Goal: Task Accomplishment & Management: Manage account settings

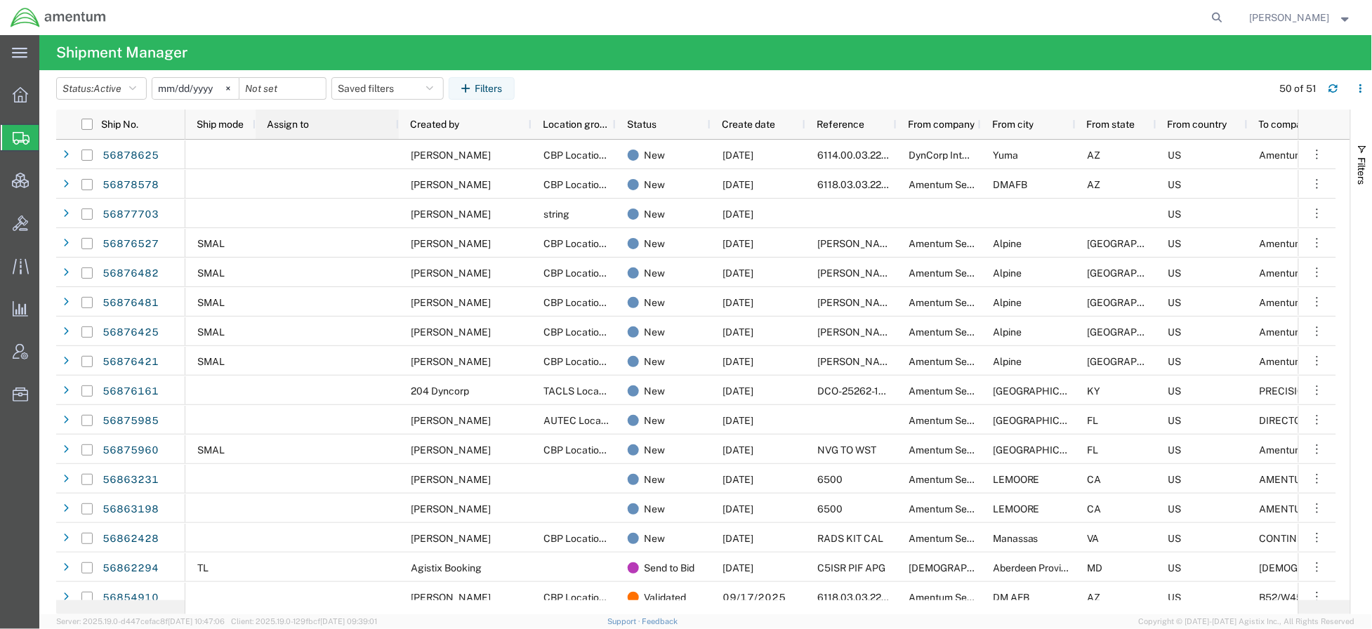
click at [345, 128] on div "Assign to" at bounding box center [330, 124] width 126 height 22
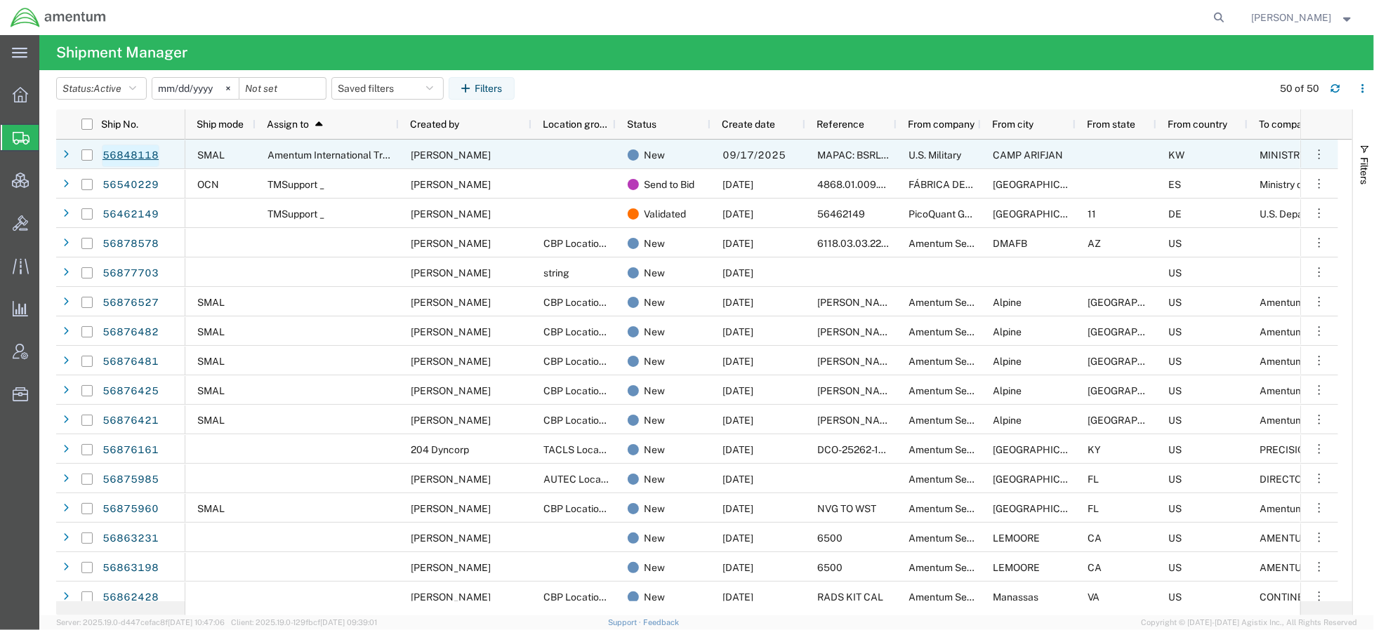
click at [138, 154] on link "56848118" at bounding box center [131, 156] width 58 height 22
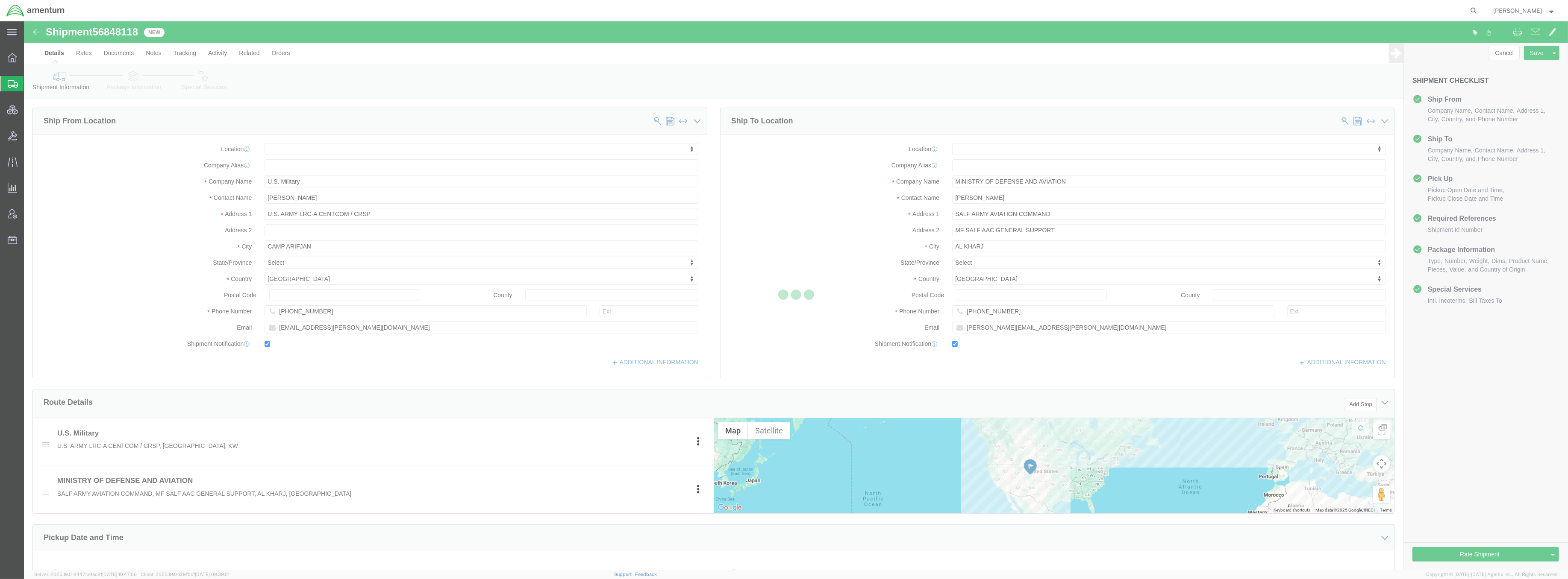
select select
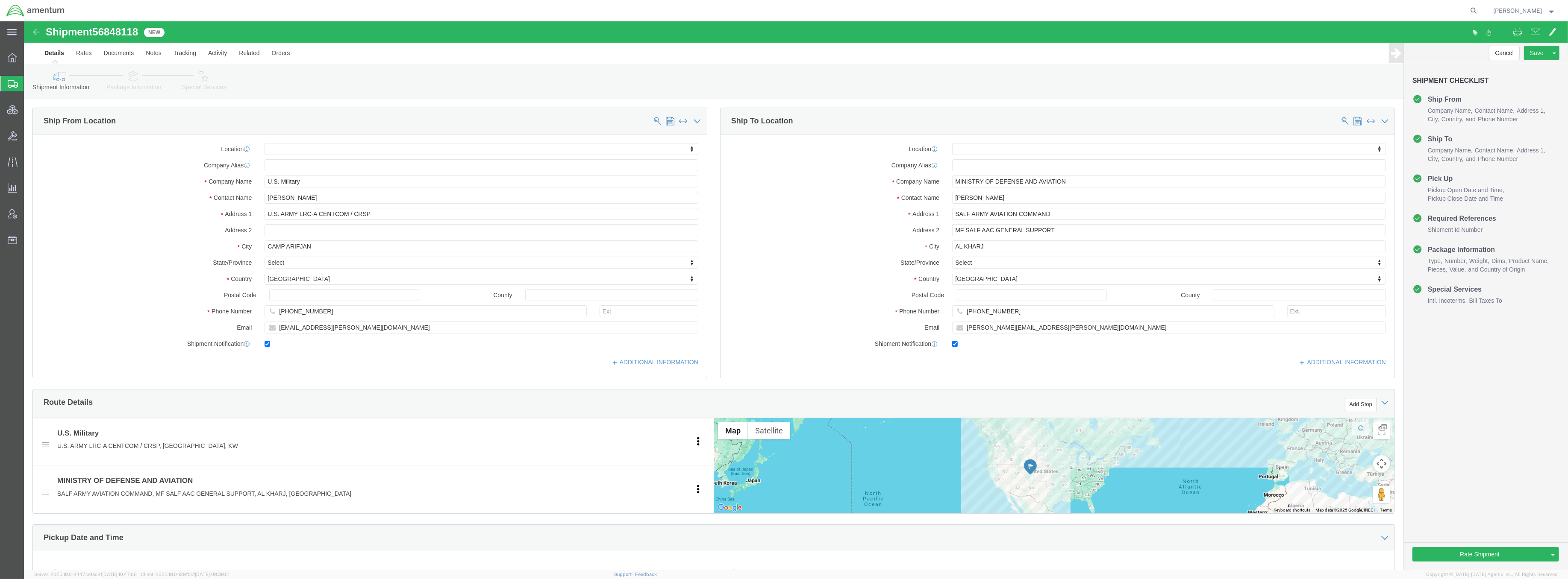
click icon
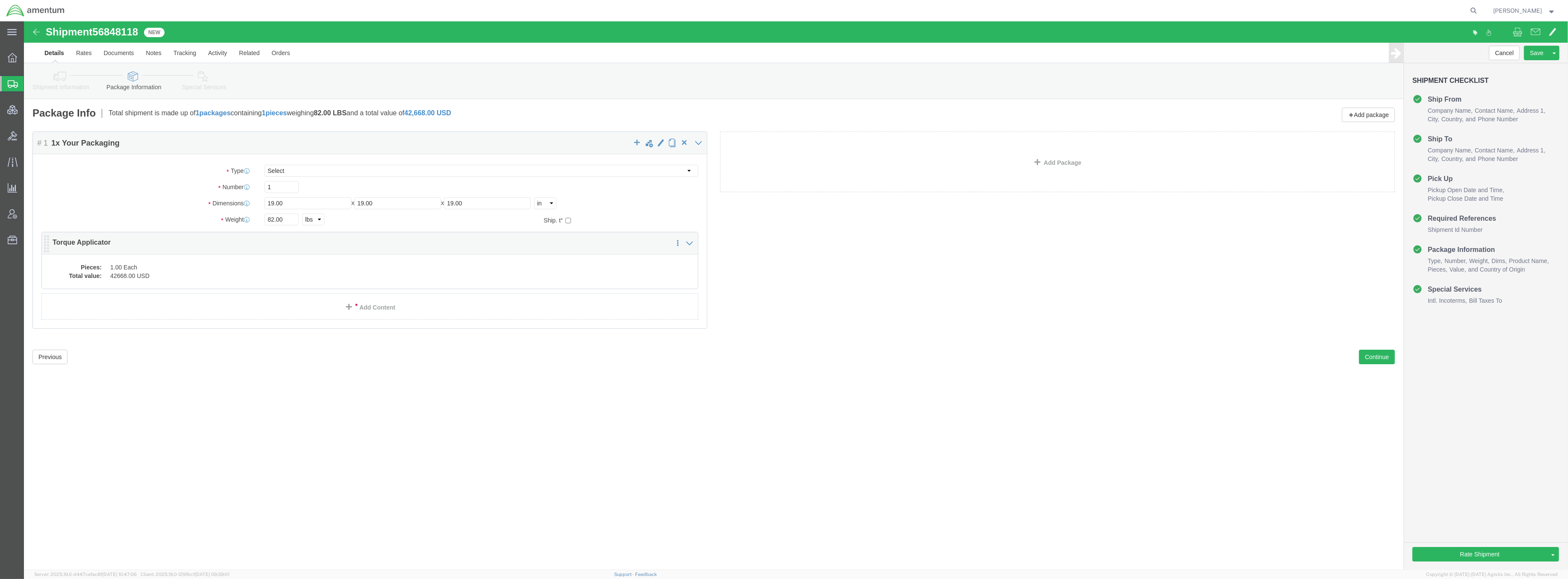
click dd "42668.00 USD"
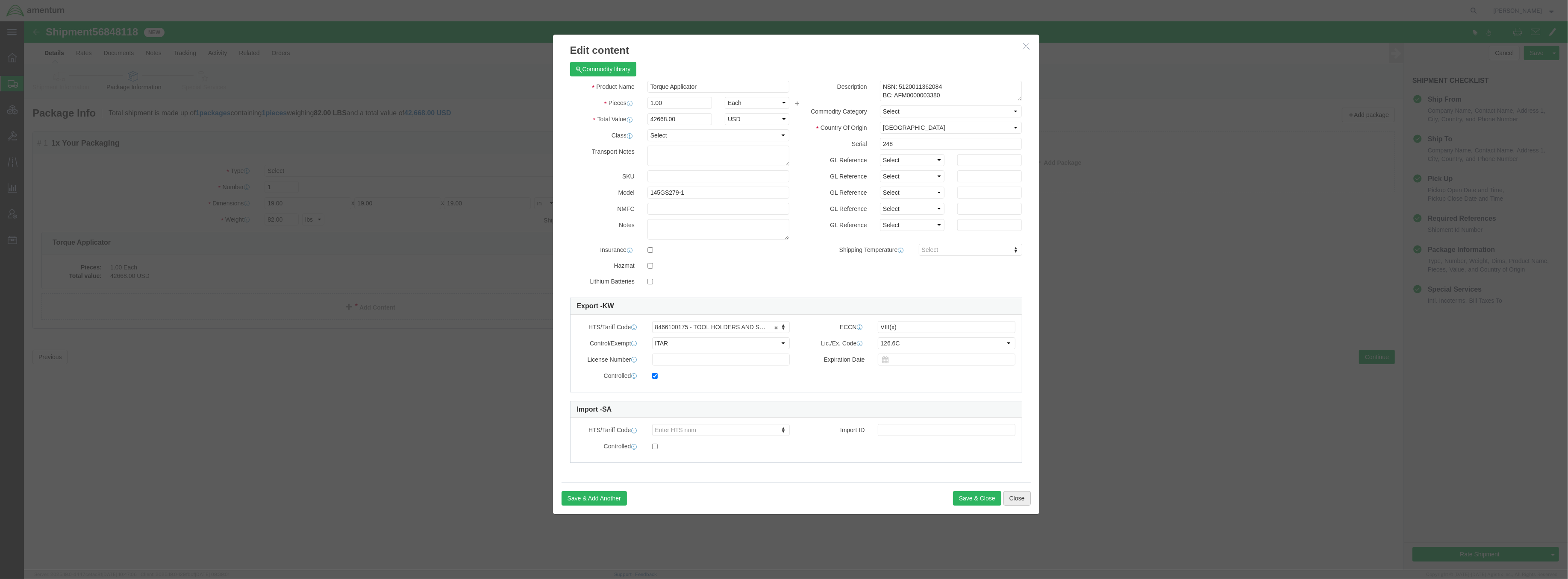
click button "Close"
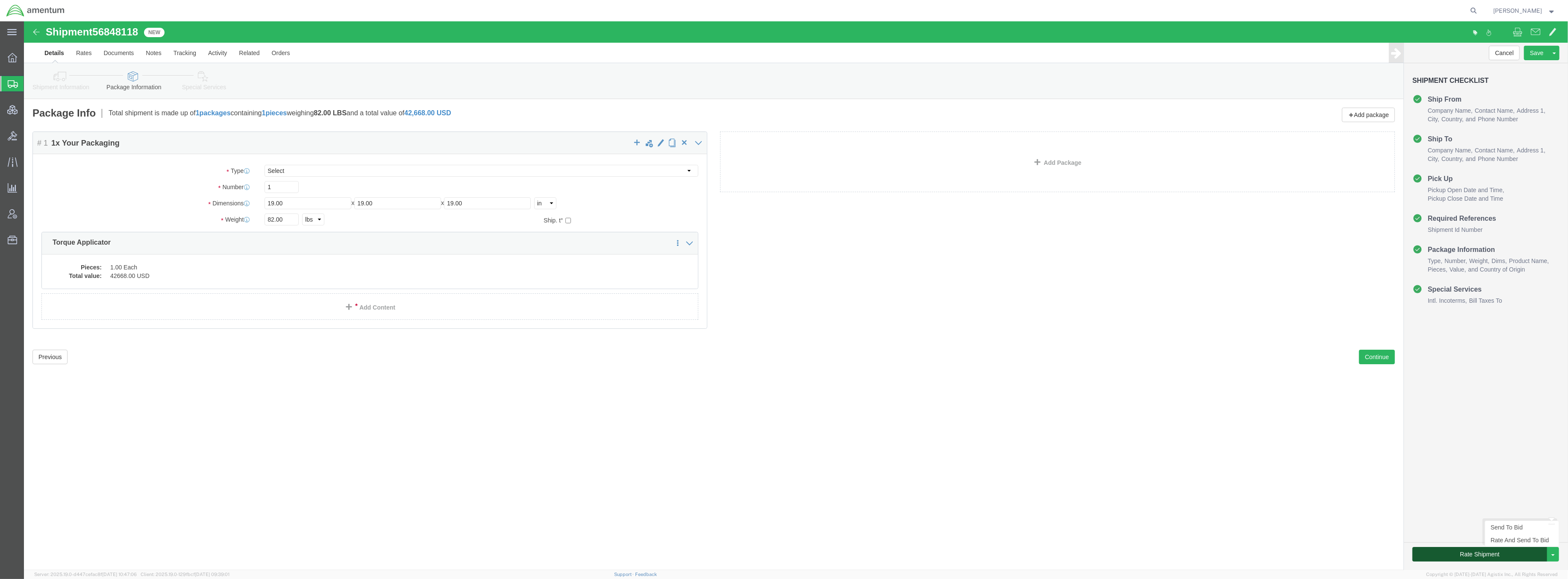
click button "Rate Shipment"
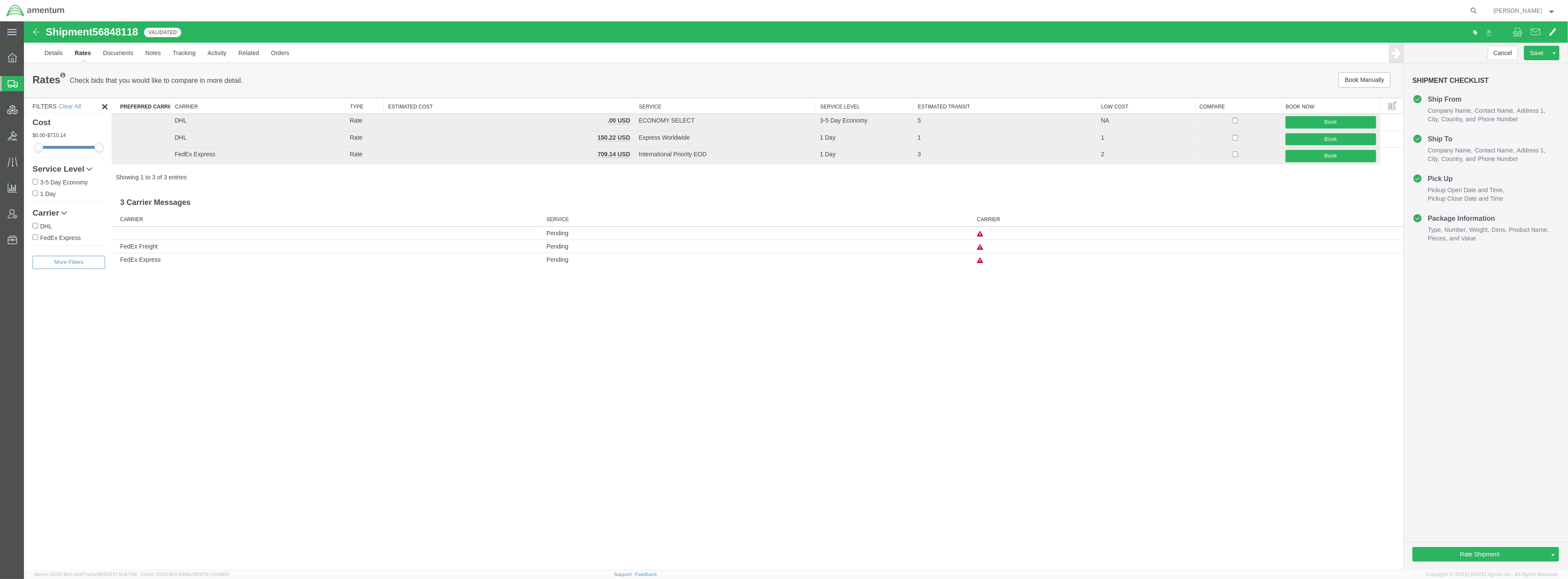
click at [625, 107] on th "Estimated Cost" at bounding box center [509, 106] width 251 height 16
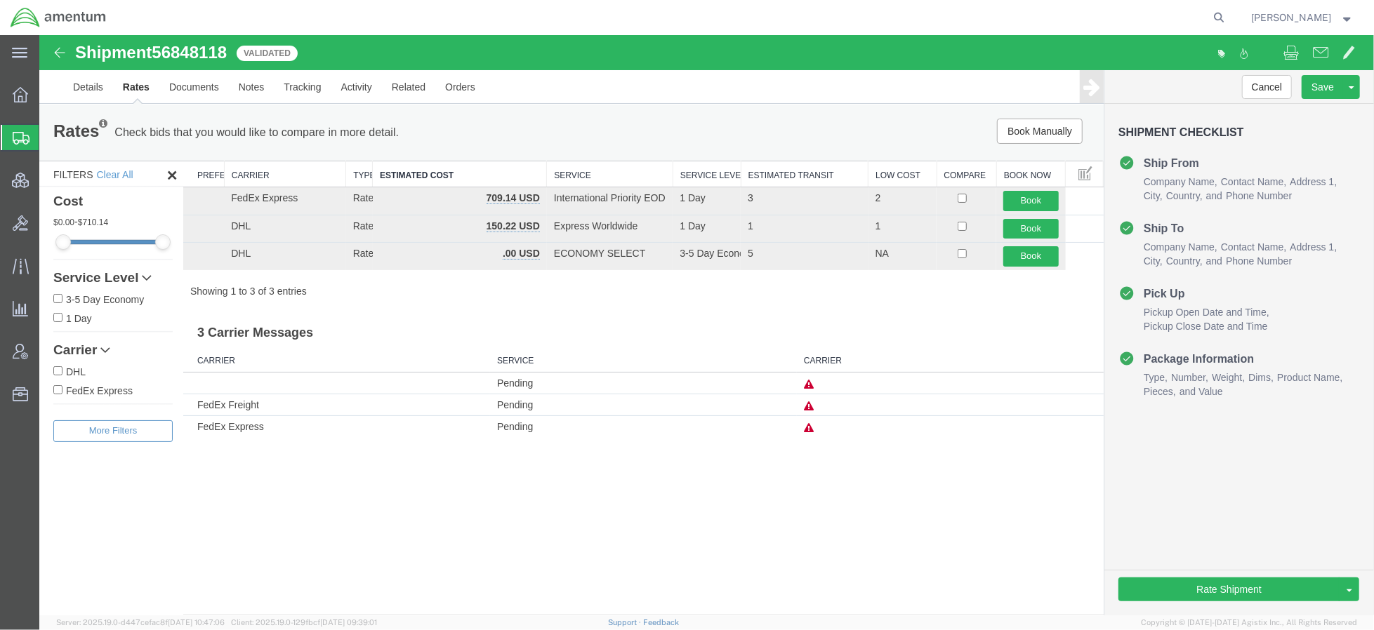
click at [50, 145] on span "Shipments" at bounding box center [44, 138] width 11 height 28
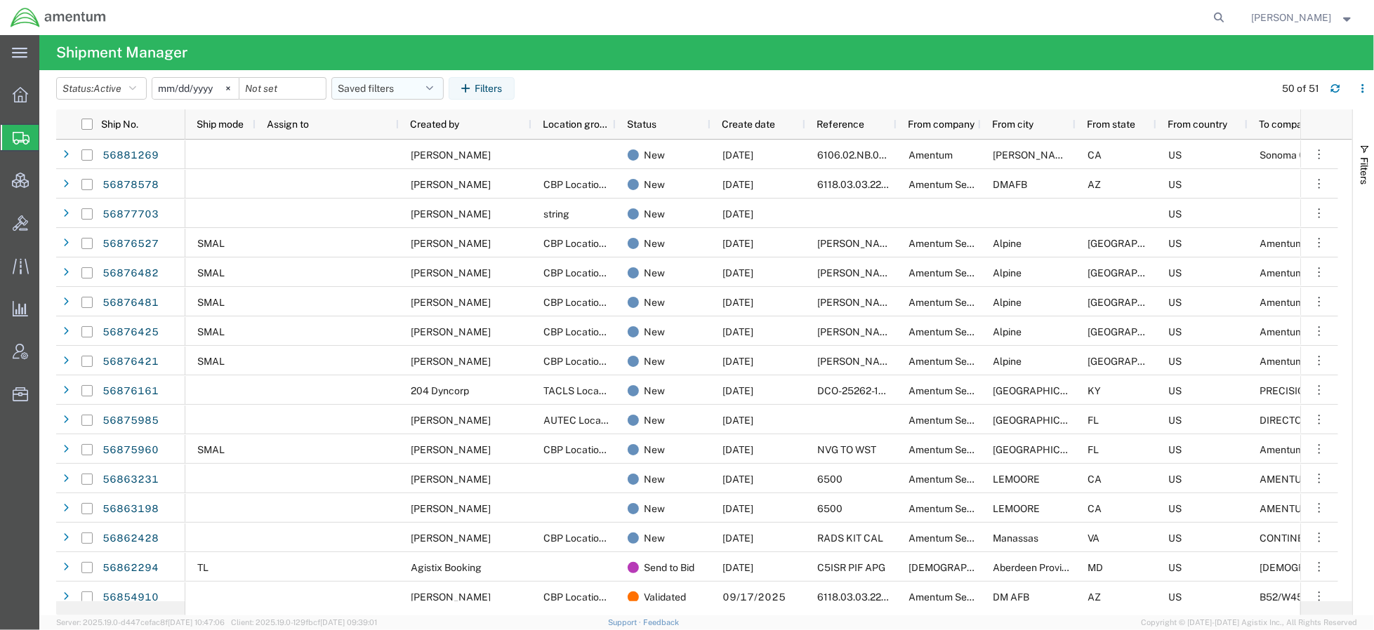
click at [385, 88] on button "Saved filters" at bounding box center [387, 88] width 112 height 22
click at [400, 181] on span "Active DCI shipments" at bounding box center [425, 176] width 184 height 26
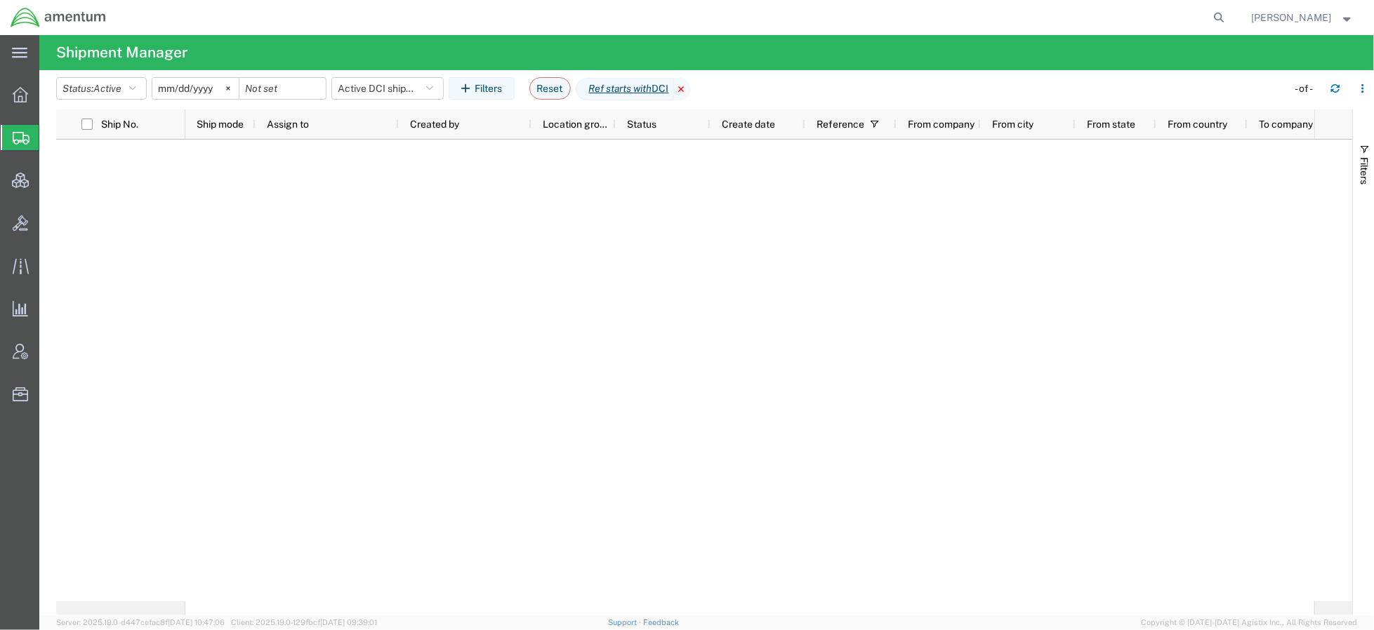
click at [691, 82] on icon at bounding box center [682, 89] width 17 height 22
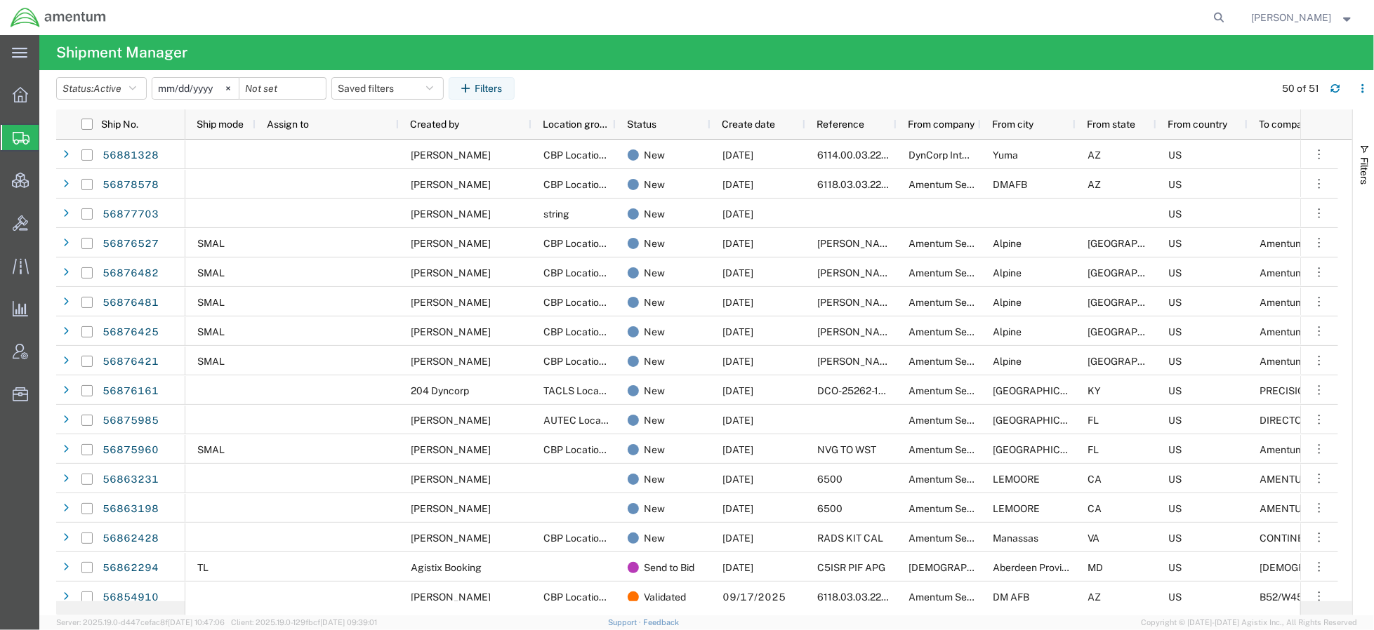
click at [305, 130] on div "Assign to" at bounding box center [330, 124] width 126 height 22
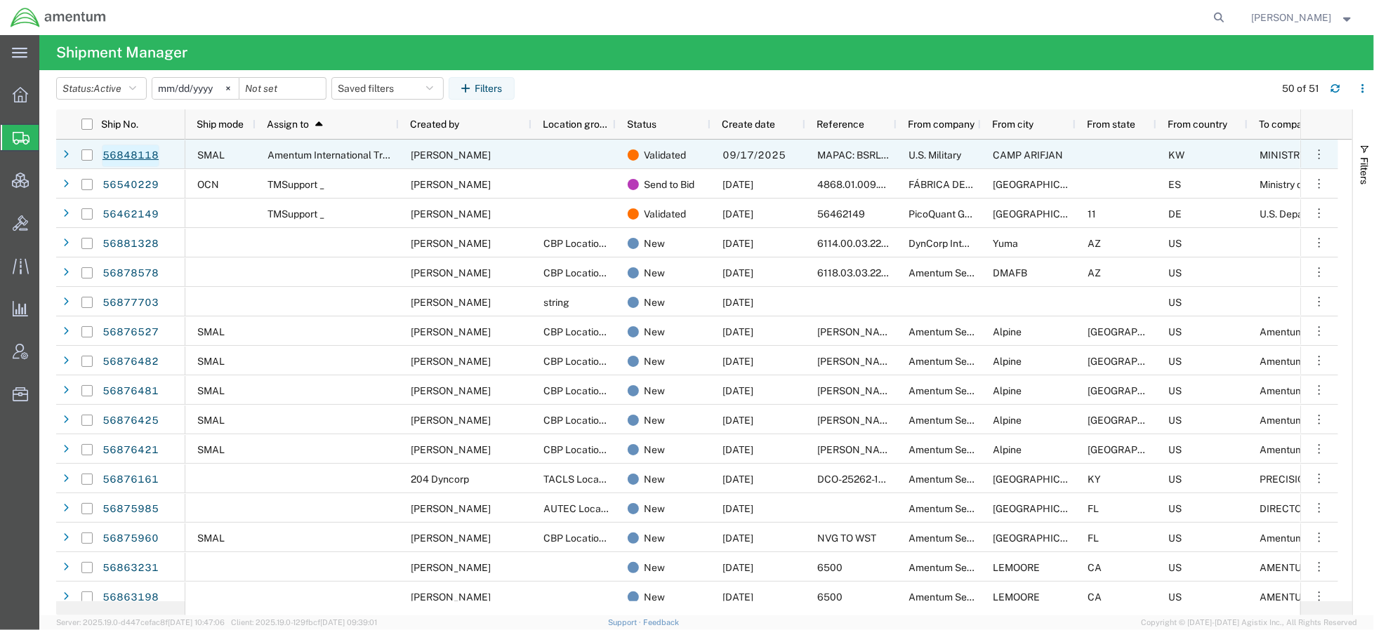
click at [145, 157] on link "56848118" at bounding box center [131, 156] width 58 height 22
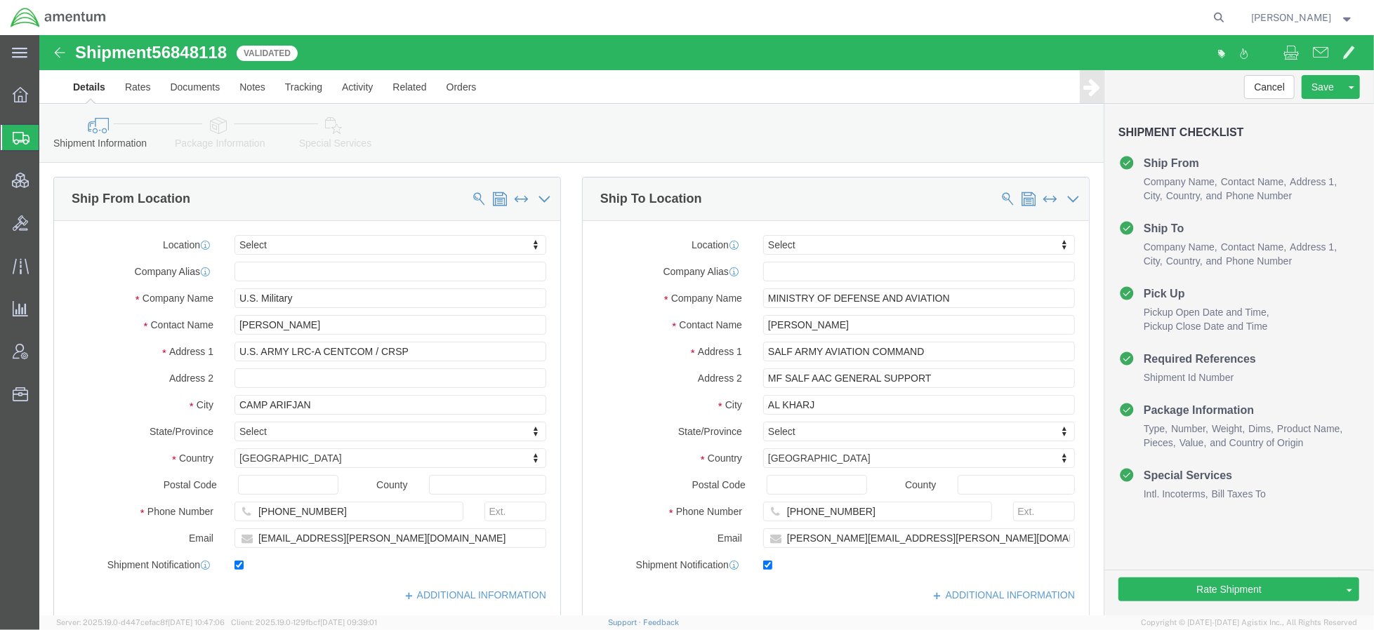
select select
click link "Assign To"
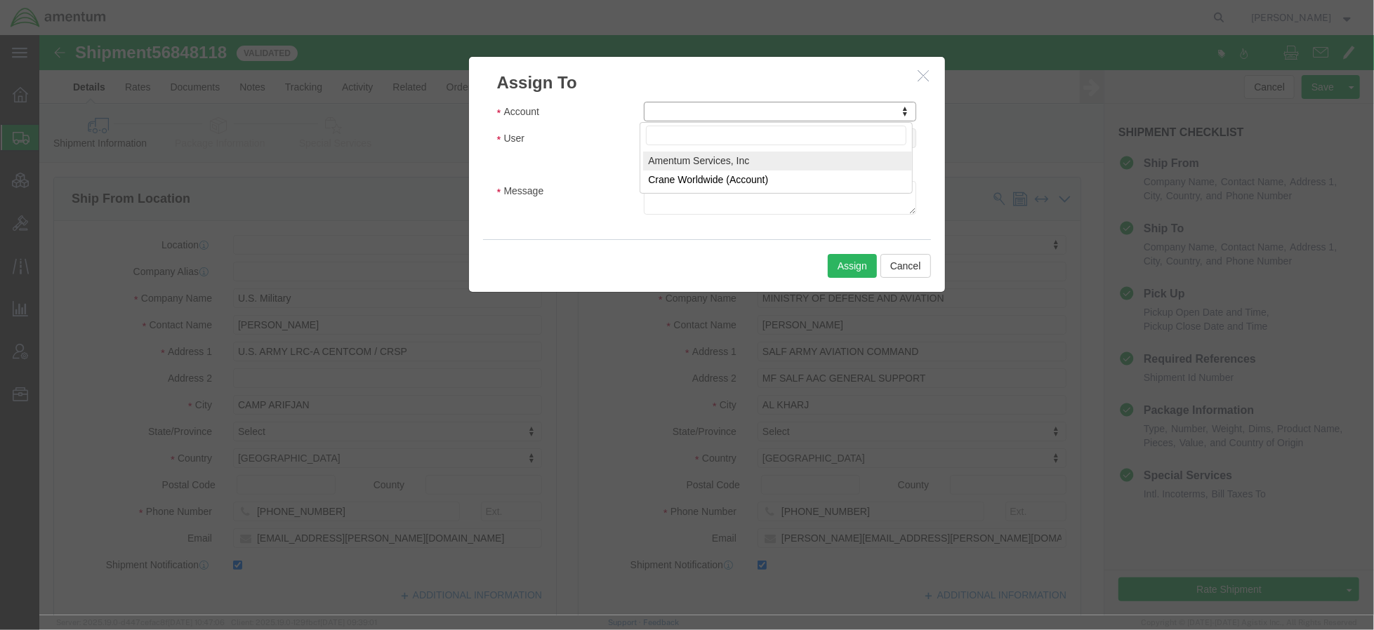
select select "101678"
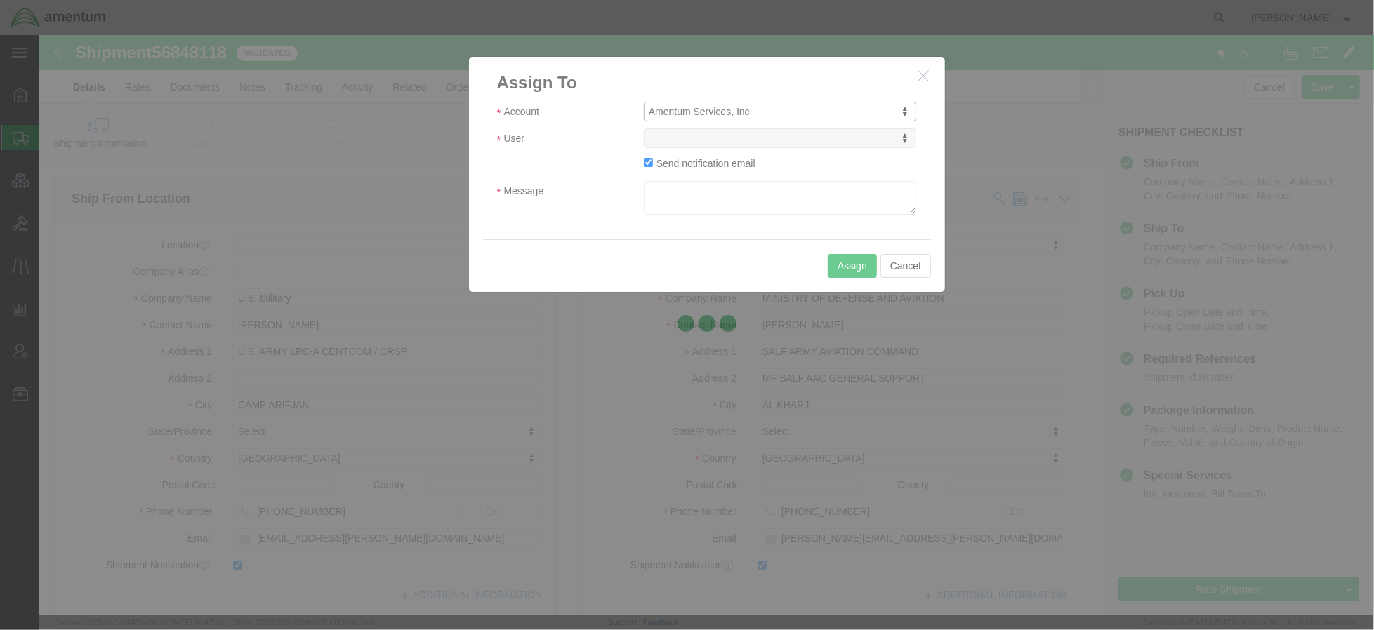
click at [729, 142] on div at bounding box center [706, 325] width 1335 height 581
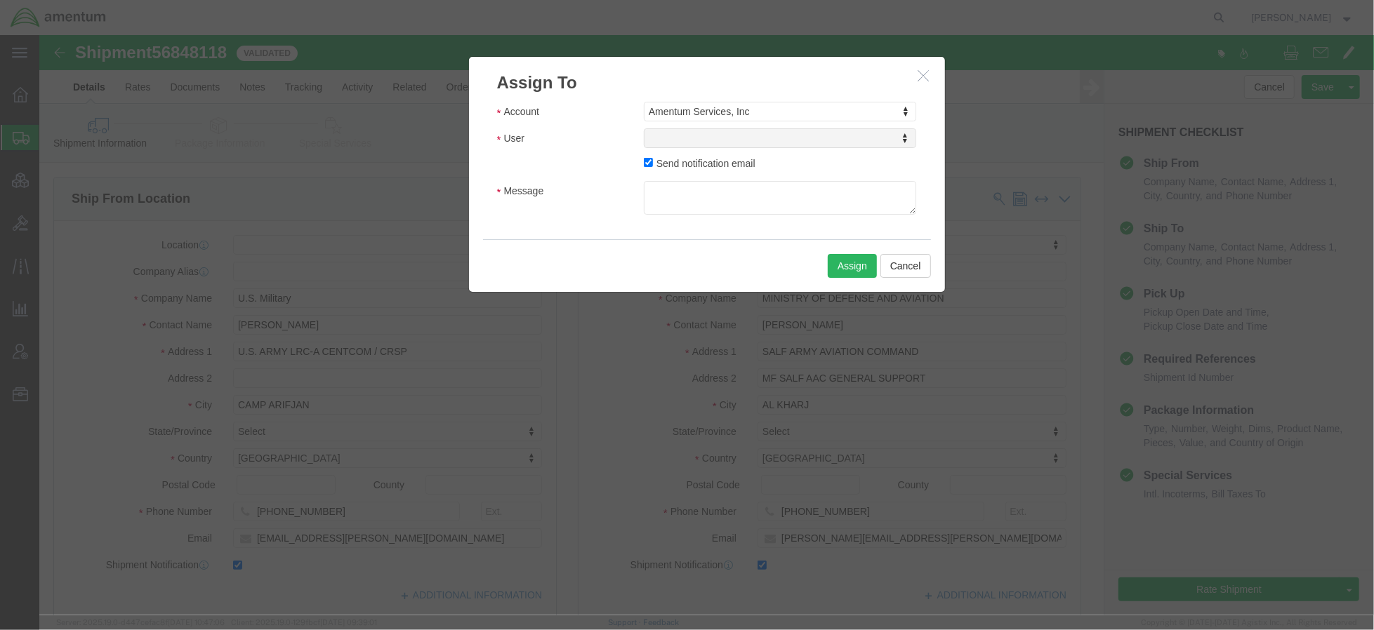
select select
drag, startPoint x: 729, startPoint y: 142, endPoint x: 689, endPoint y: 107, distance: 52.7
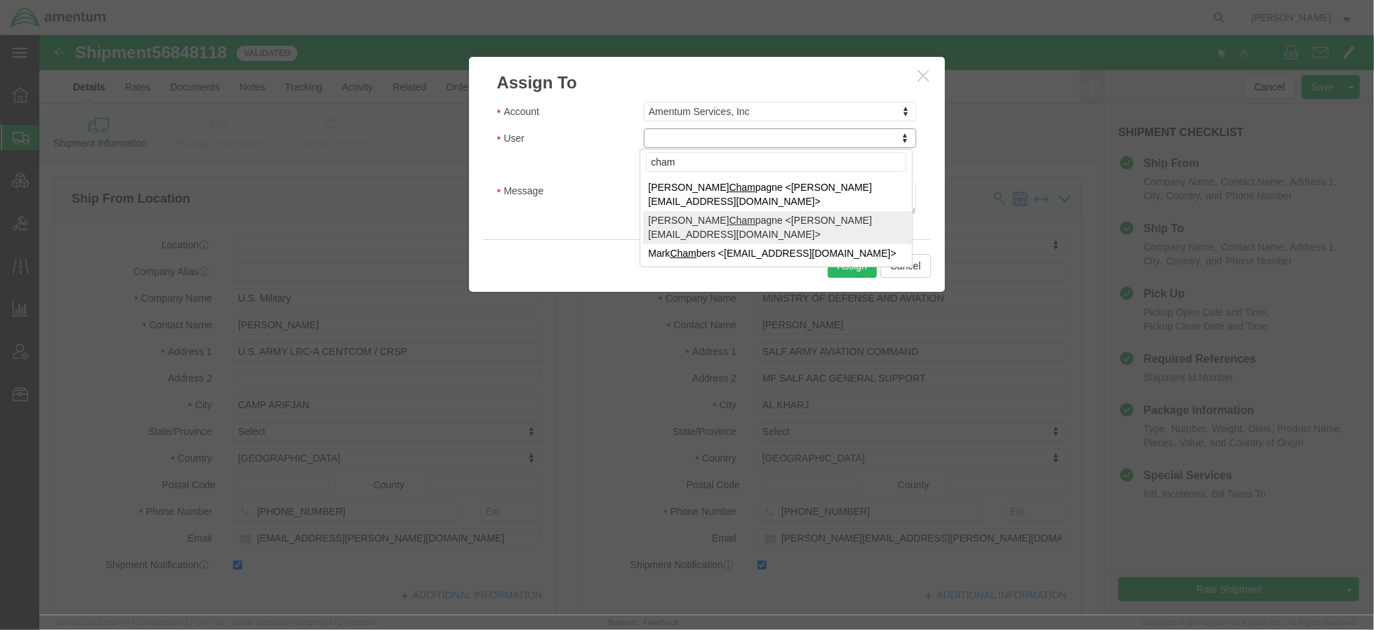
type input "cham"
select select "14194"
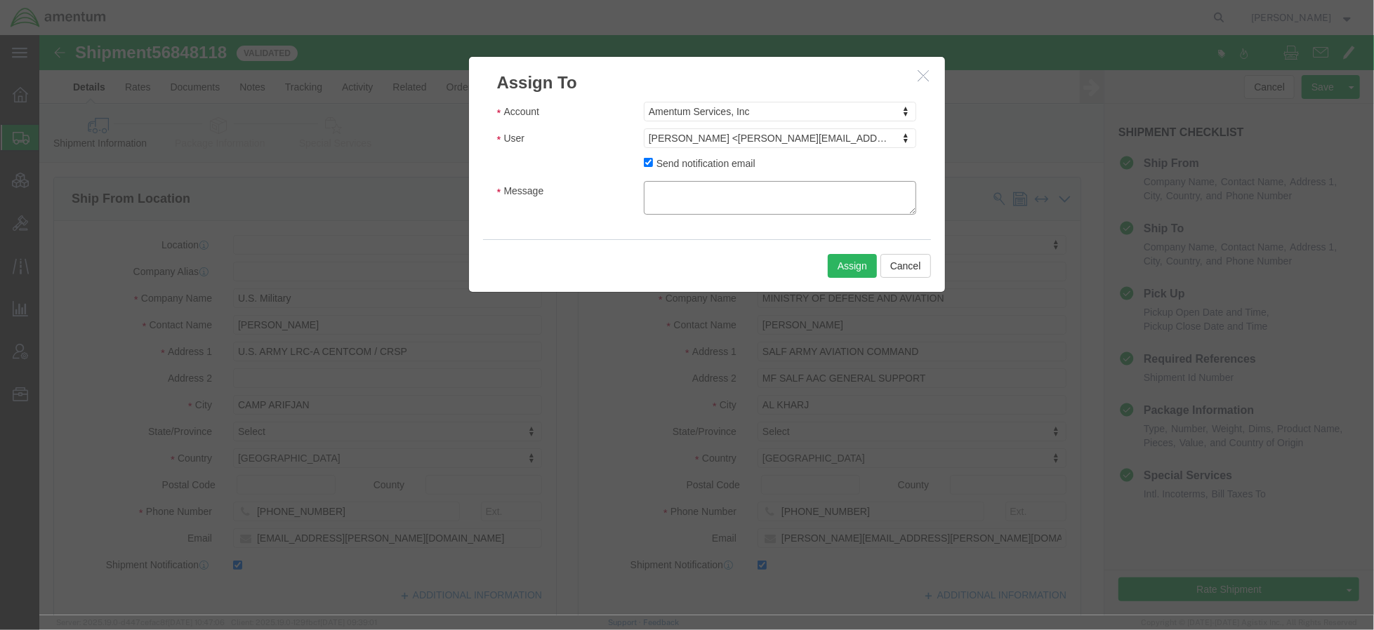
click textarea "Message"
type textarea "DHL Express will not handle this (since it is ITAR), so we either need to use F…"
click button "Assign"
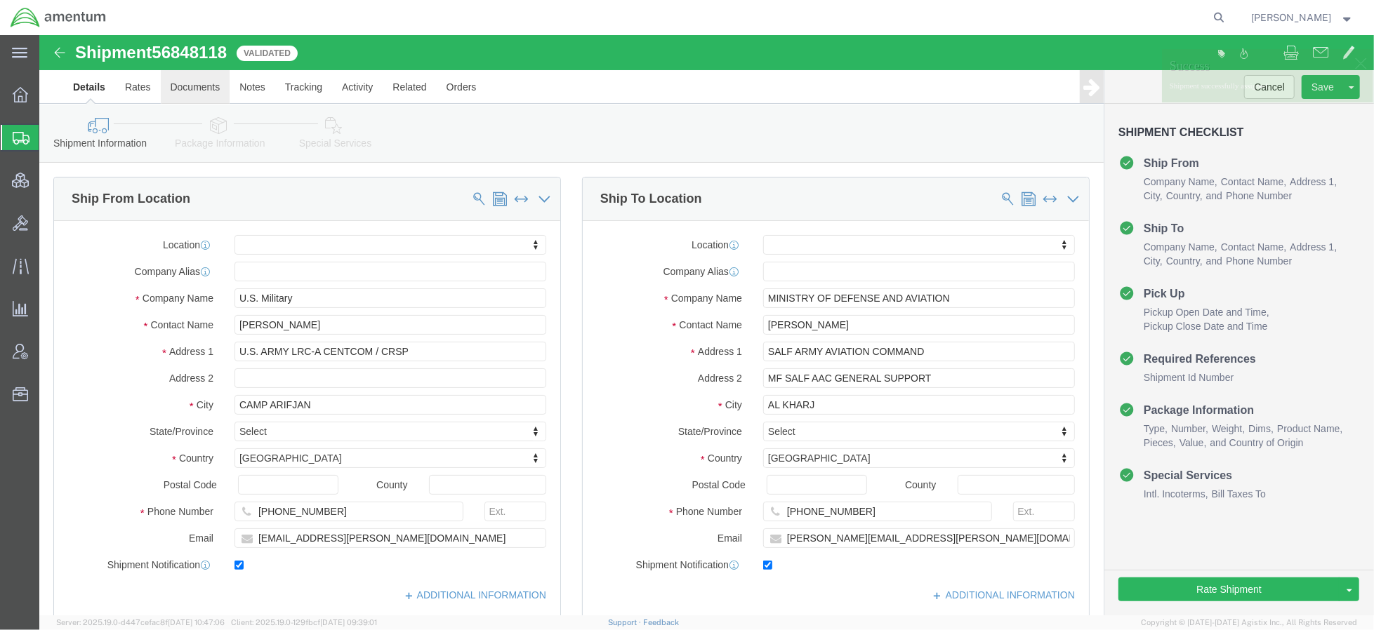
click link "Documents"
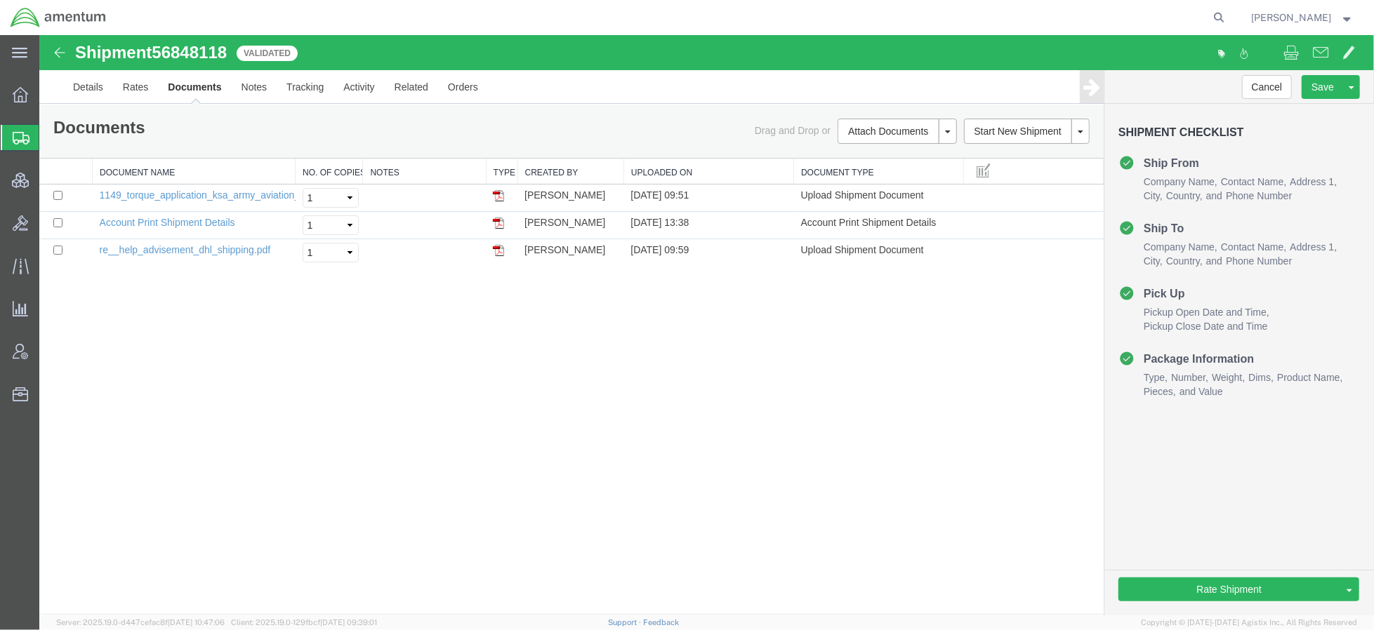
click at [1036, 376] on div "Shipment 56848118 3 of 3 Validated Details Rates Documents Notes Tracking Activ…" at bounding box center [706, 324] width 1335 height 580
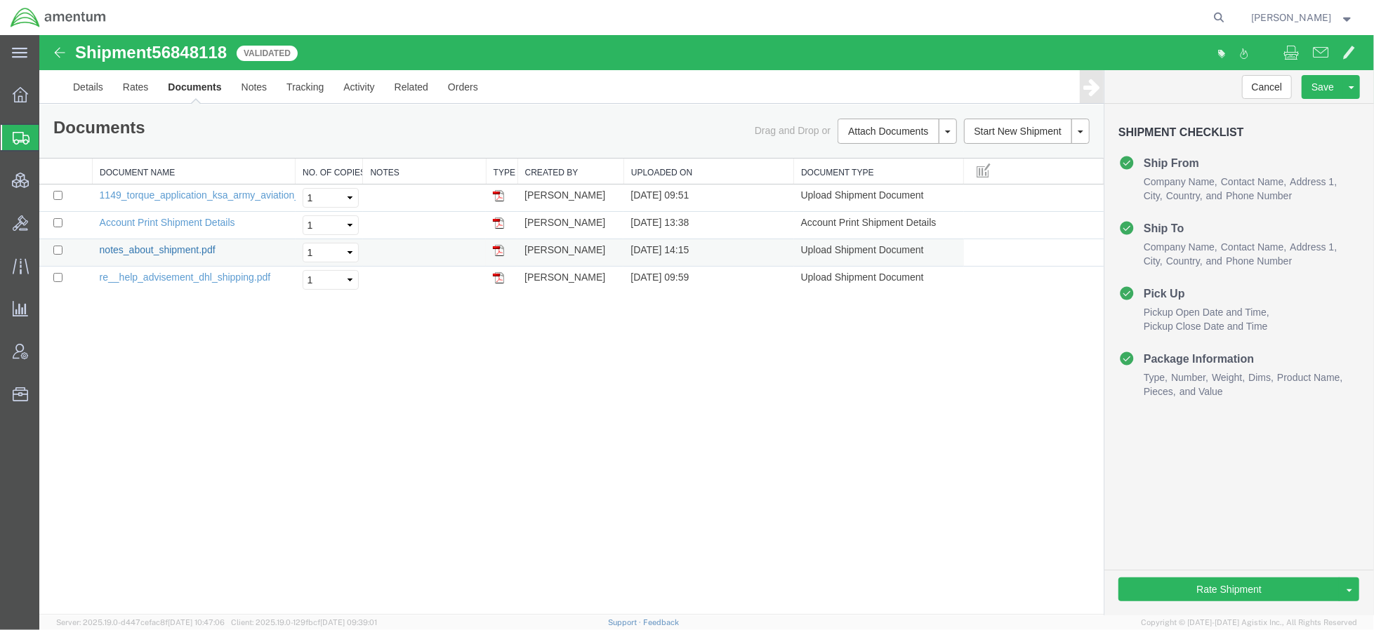
click at [157, 252] on link "notes_about_shipment.pdf" at bounding box center [157, 249] width 116 height 11
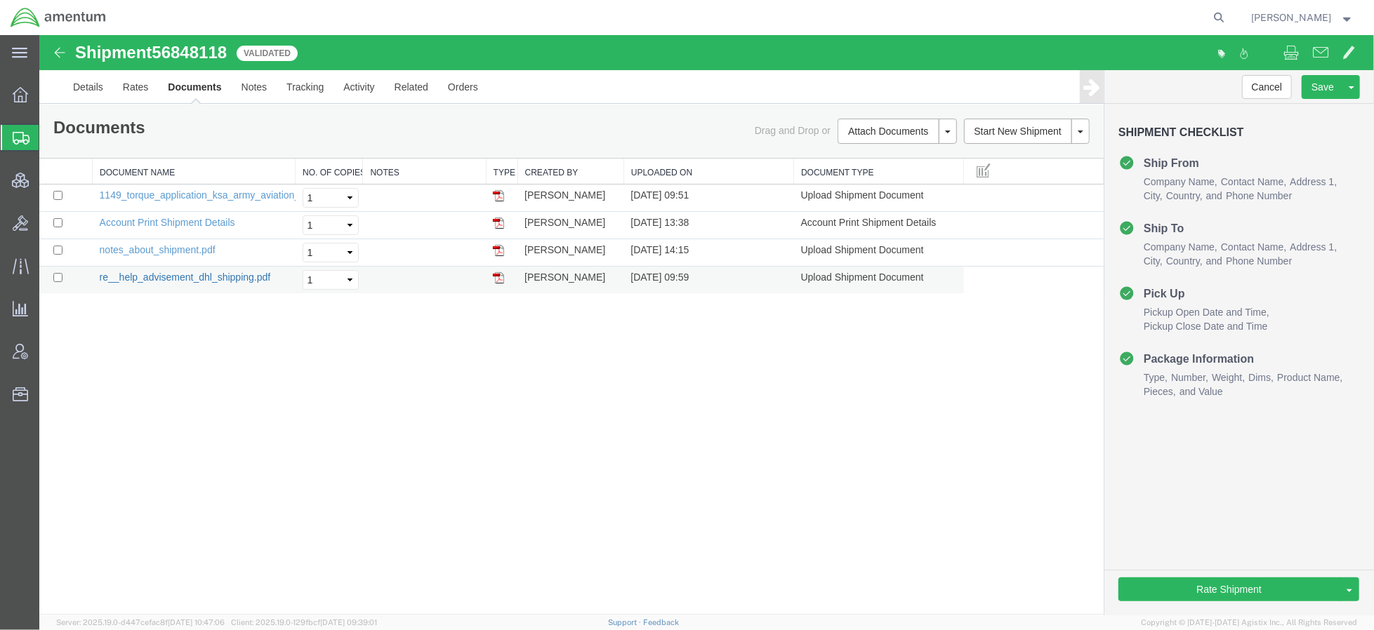
click at [249, 279] on link "re__help_advisement_dhl_shipping.pdf" at bounding box center [184, 276] width 171 height 11
click at [58, 281] on input "checkbox" at bounding box center [57, 276] width 9 height 9
checkbox input "true"
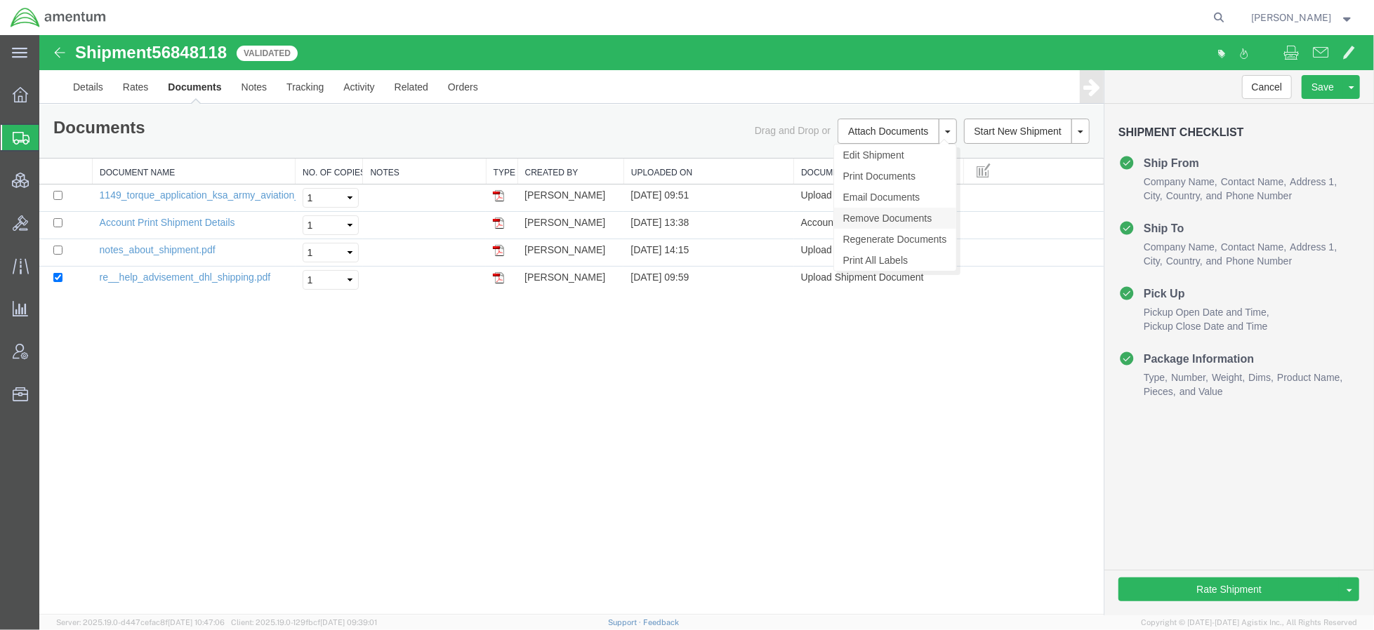
click at [891, 218] on link "Remove Documents" at bounding box center [894, 217] width 122 height 21
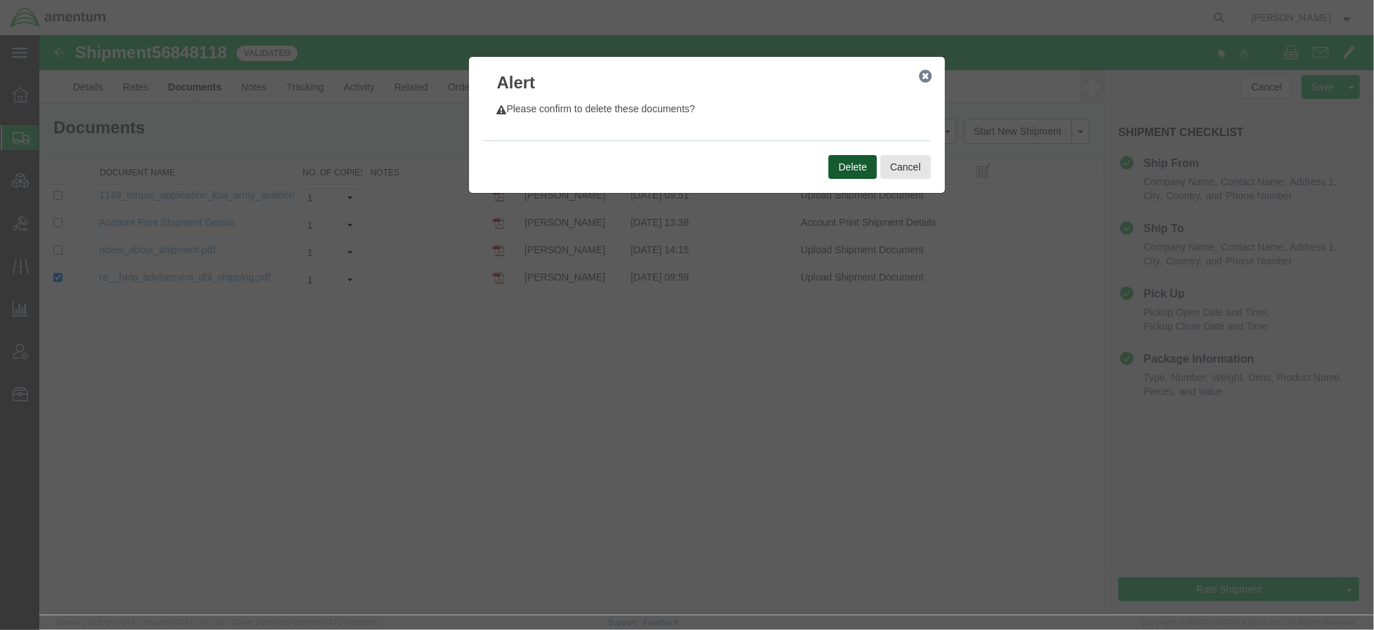
click at [849, 171] on button "Delete" at bounding box center [852, 166] width 48 height 24
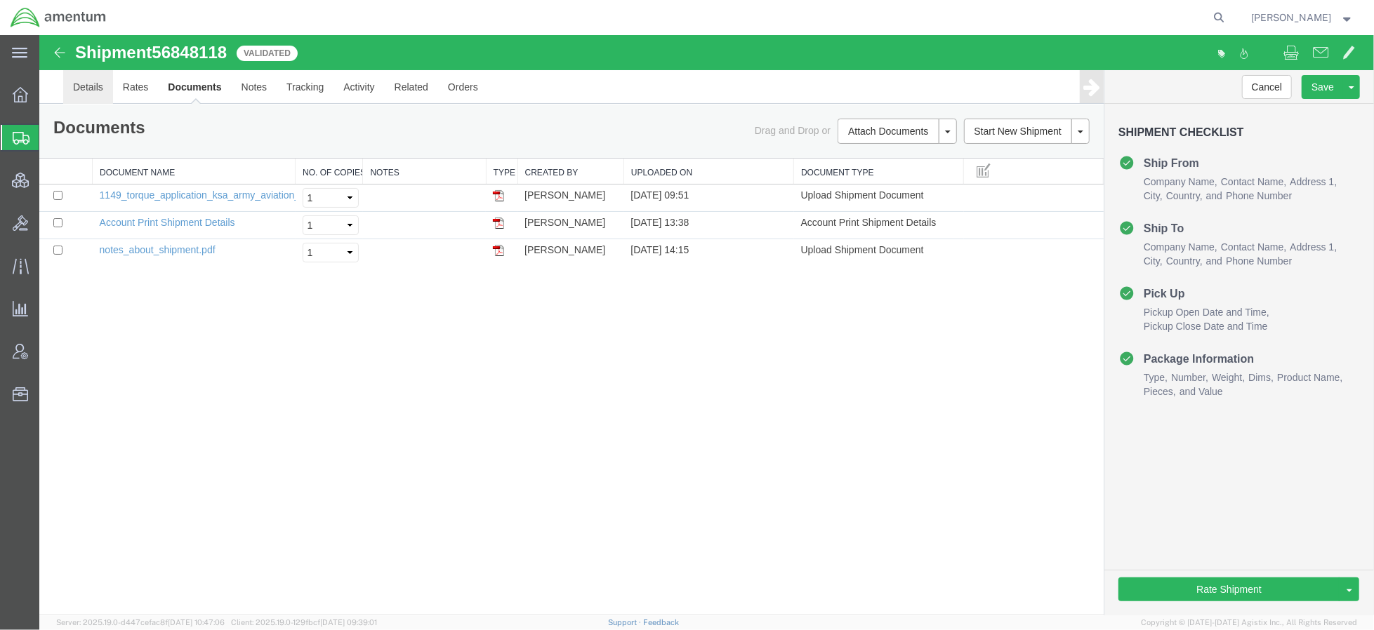
click at [80, 83] on link "Details" at bounding box center [87, 87] width 50 height 34
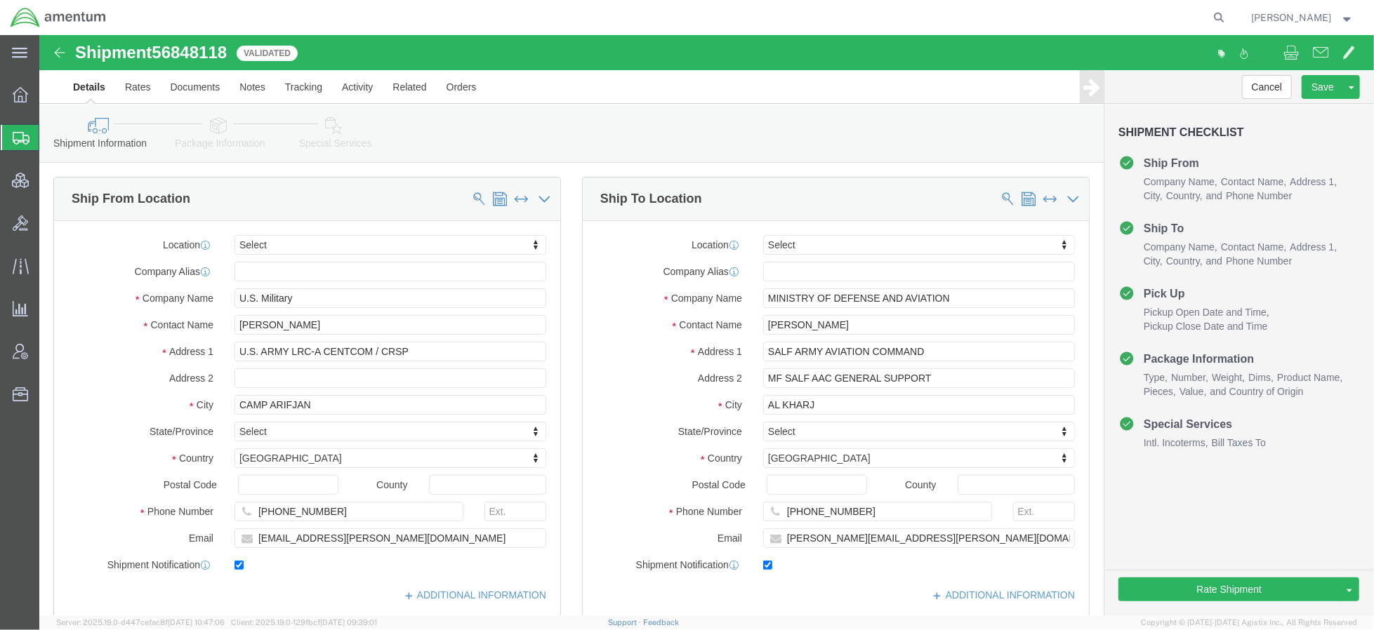
click icon
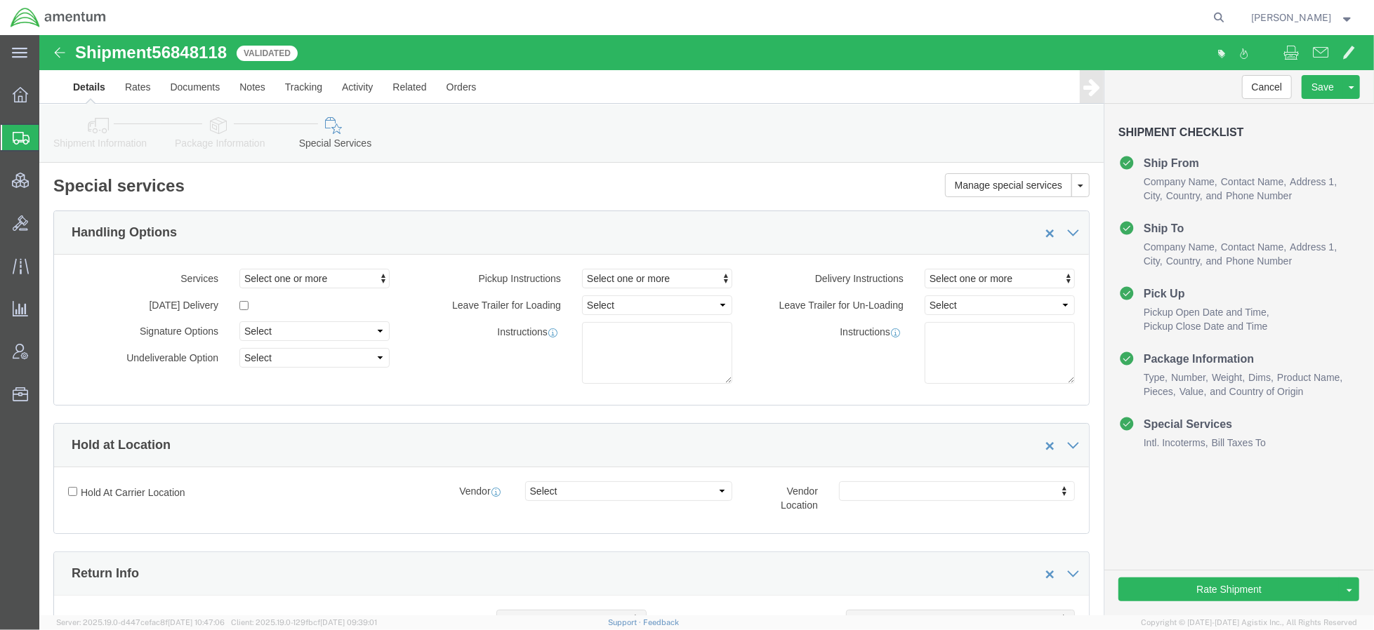
scroll to position [623, 0]
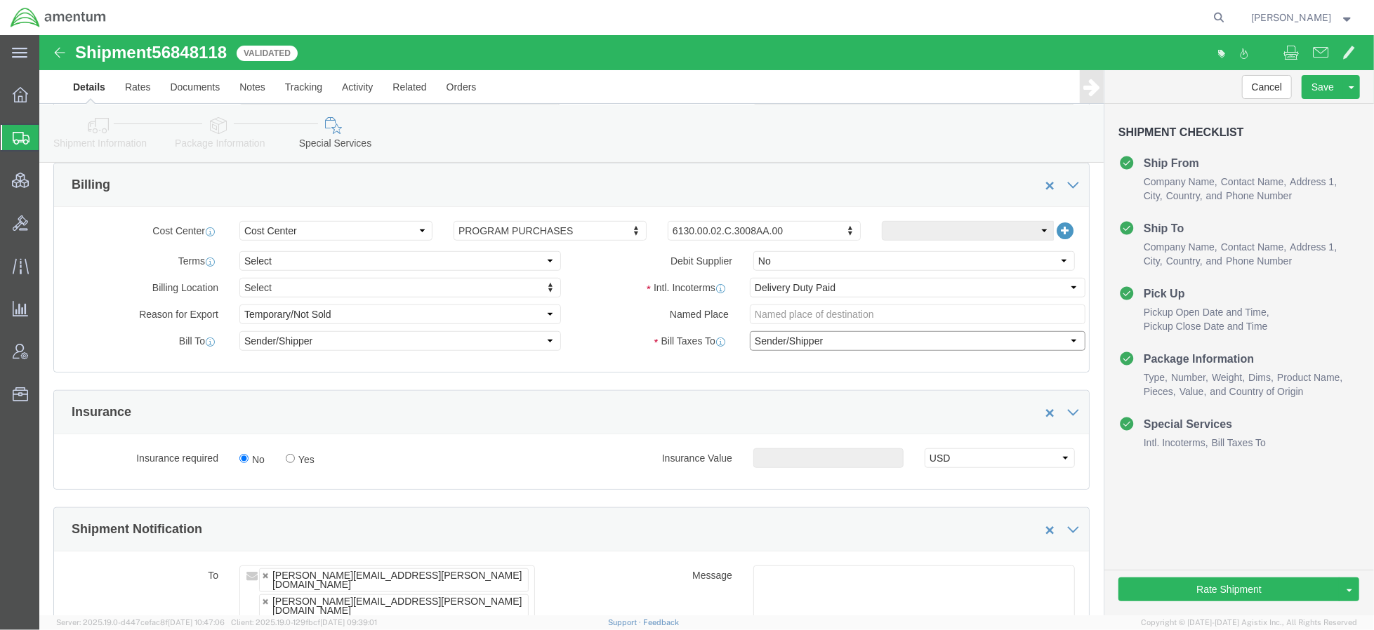
click select "Select Recipient Account Sender/Shipper Third Party Account"
select select "THRD"
click select "Select Recipient Account Sender/Shipper Third Party Account"
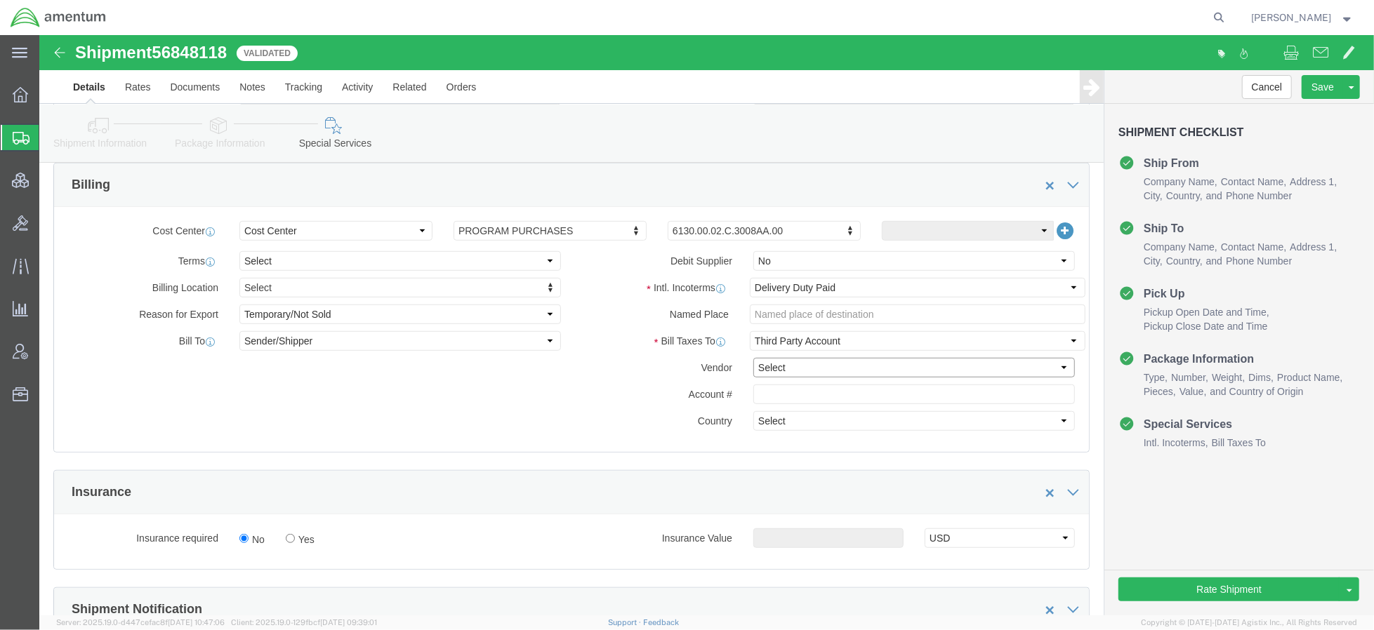
click select "Select DHL FedEx Express UPS"
select select "FedEx Express"
click select "Select DHL FedEx Express UPS"
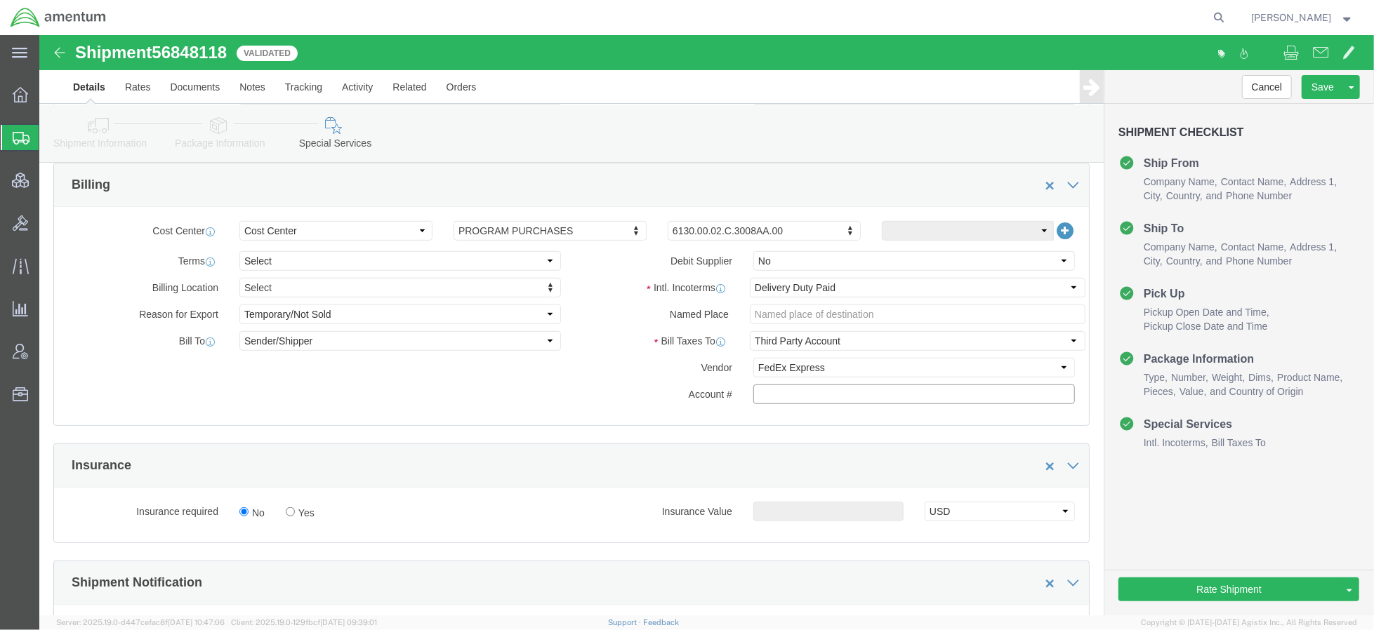
click input "text"
paste input "310349267"
type input "310349267"
click link "Shipment Information"
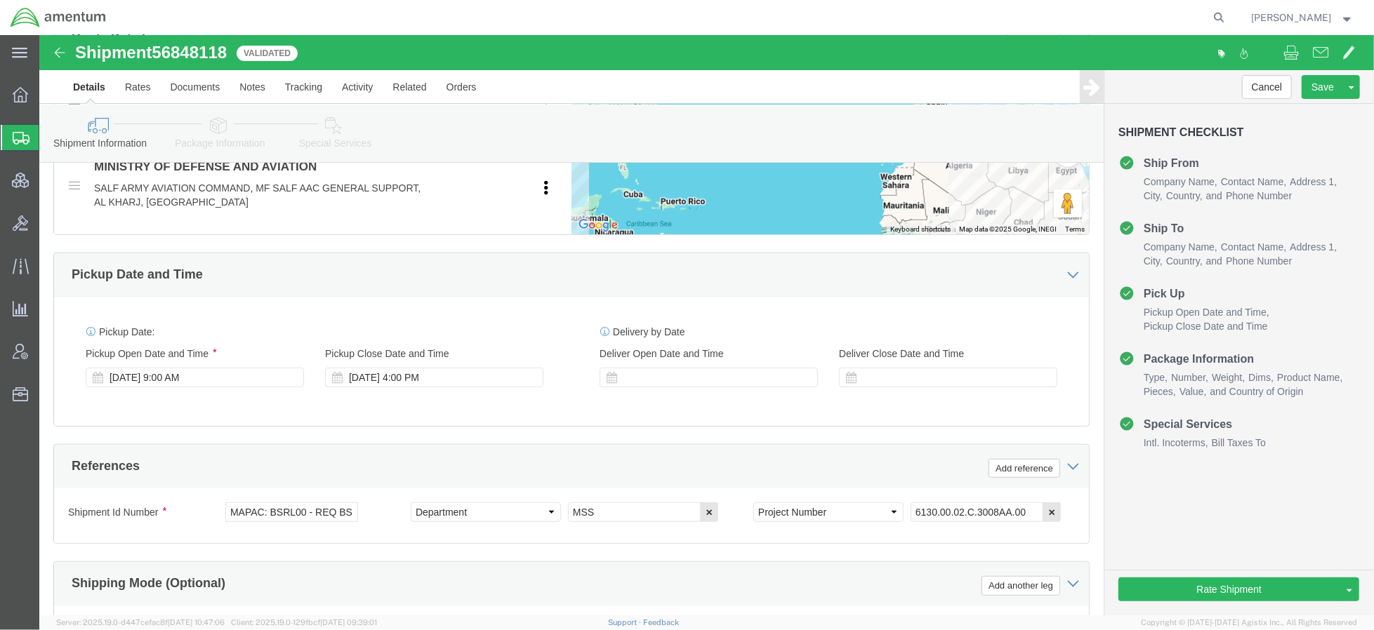
click link "Package Information"
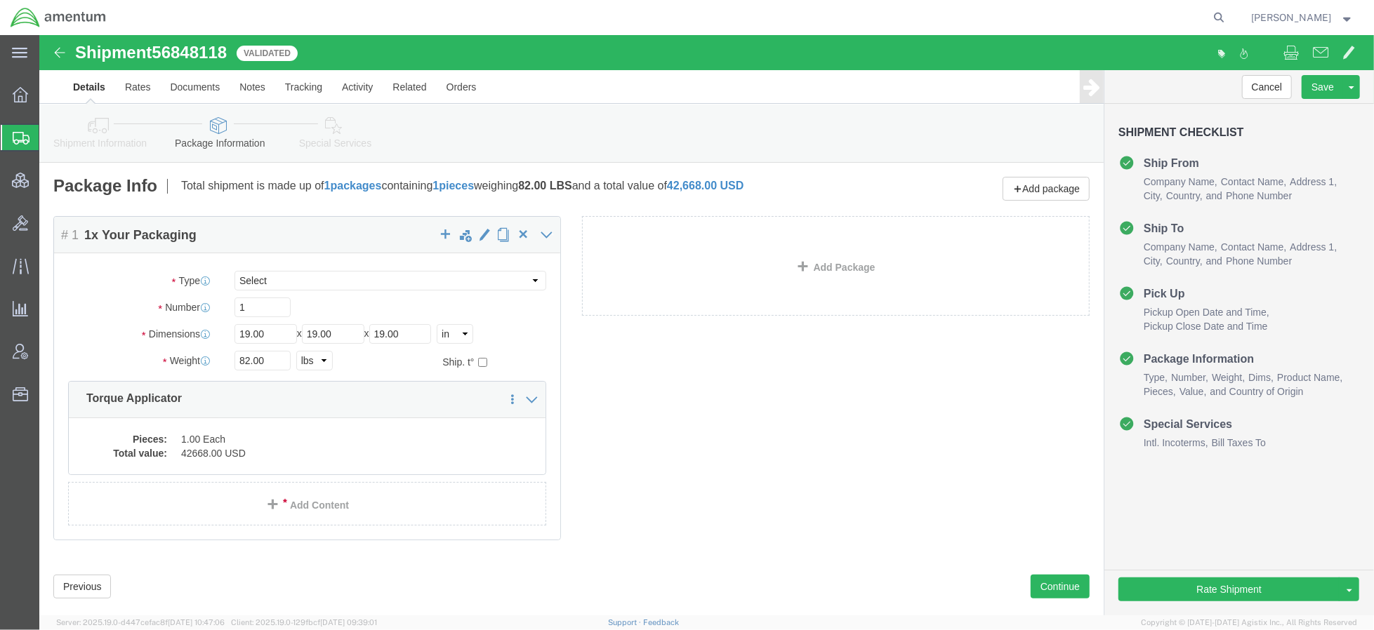
click icon
click div "Package Content # 1 1 x Your Packaging Package Type Select Bale(s) Basket(s) Bo…"
click dd "42668.00 USD"
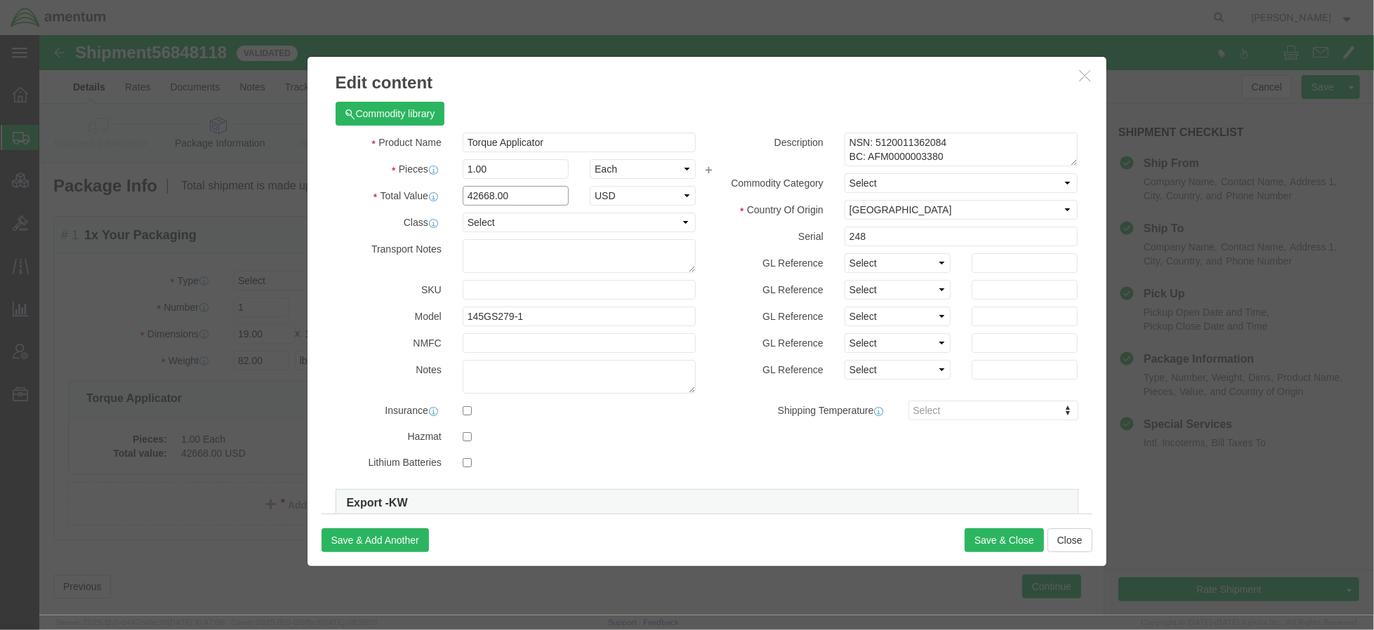
drag, startPoint x: 478, startPoint y: 165, endPoint x: 355, endPoint y: 150, distance: 123.7
click div "Total Value 42668.00 Select ADP AED AFN ALL AMD AOA ARS ATS AUD AWG AZN BAM BBD…"
click label
click input "checkbox"
checkbox input "true"
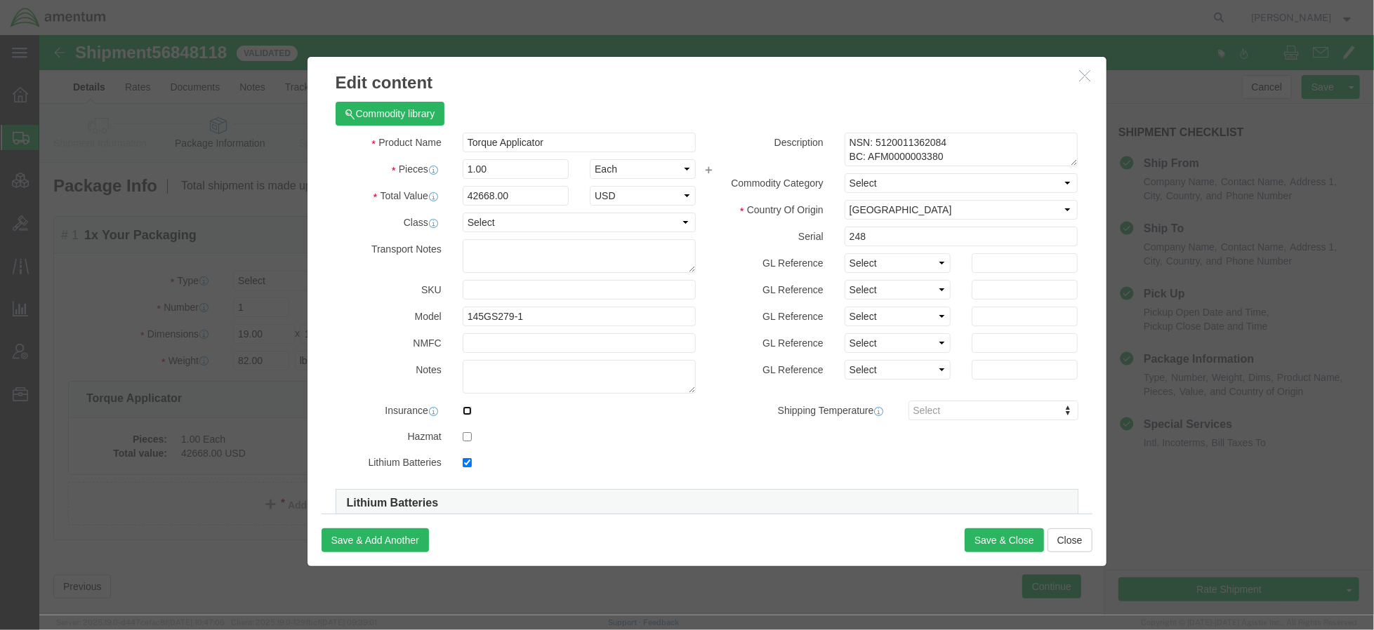
click input "checkbox"
checkbox input "true"
click input "checkbox"
checkbox input "false"
click button "Save & Close"
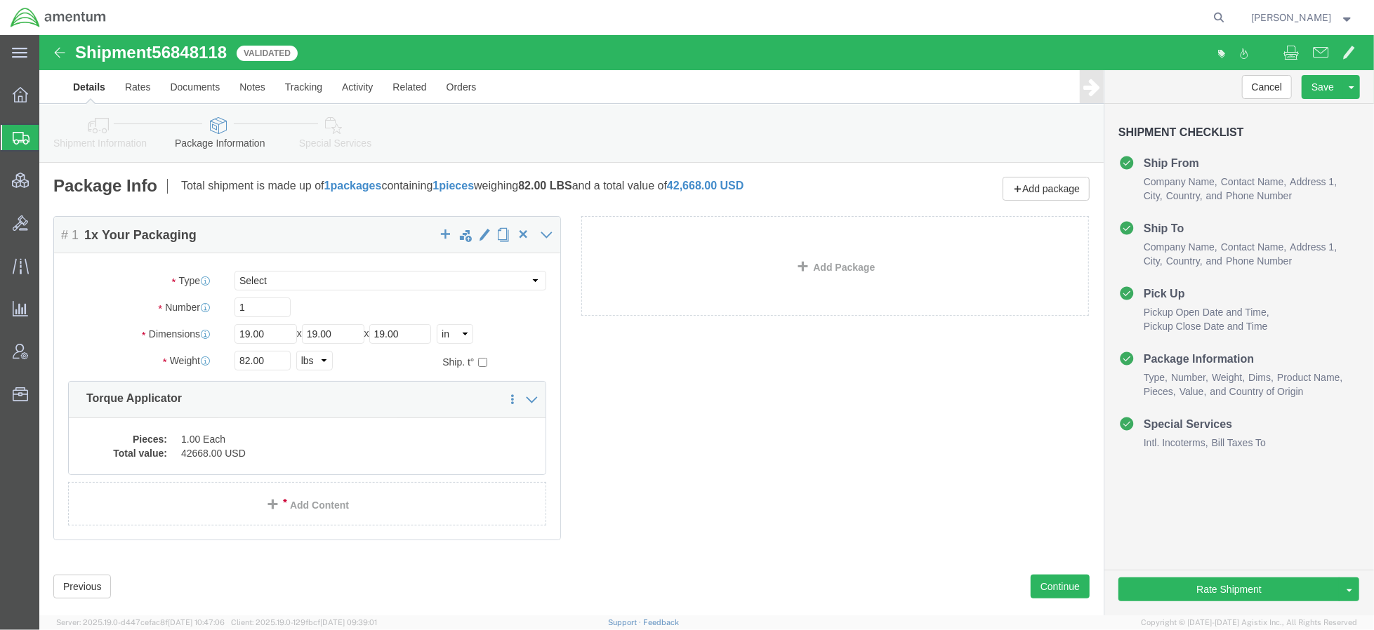
click link "Special Services"
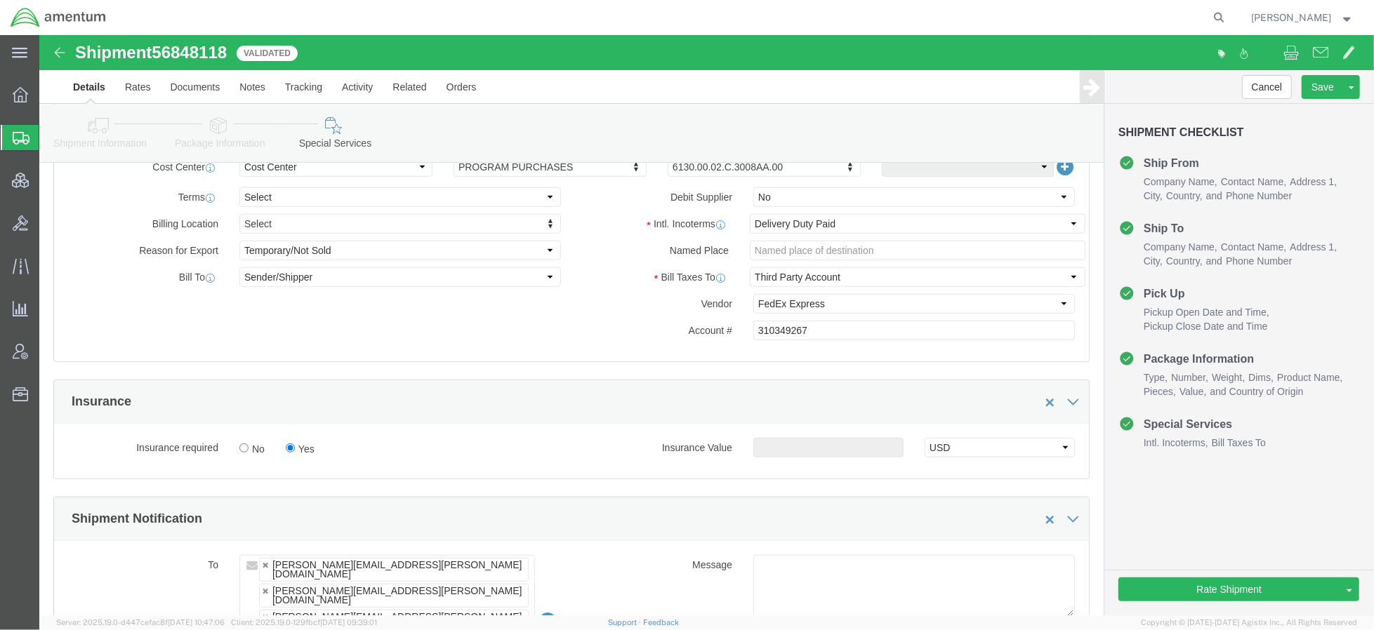
scroll to position [687, 0]
click input "No"
radio input "true"
click input "Yes"
radio input "true"
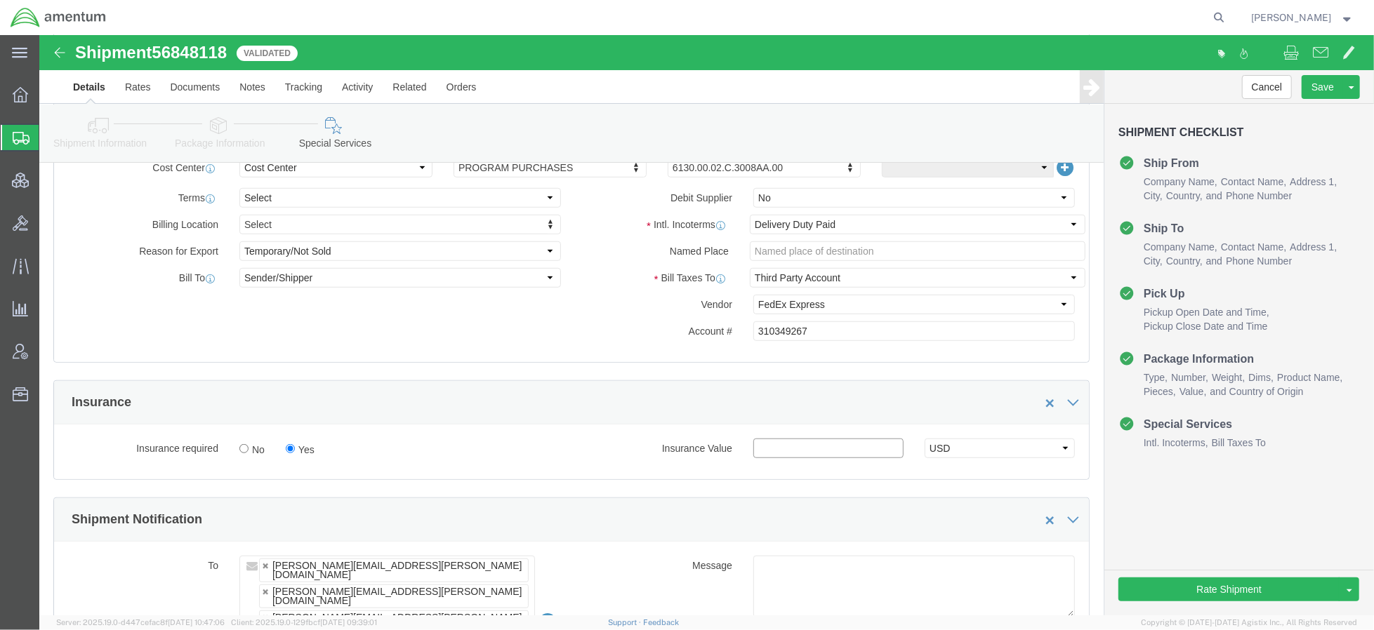
click input "text"
paste input "42668.00"
type input "42668.00"
click button "Rate Shipment"
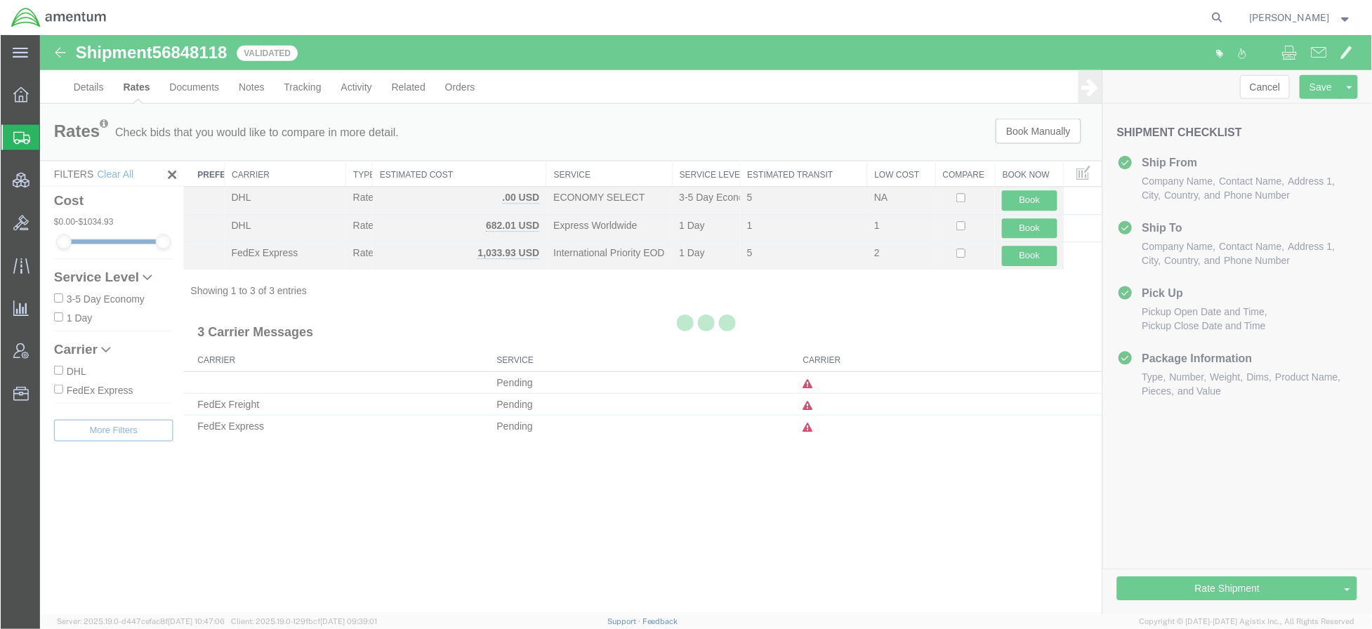
scroll to position [0, 0]
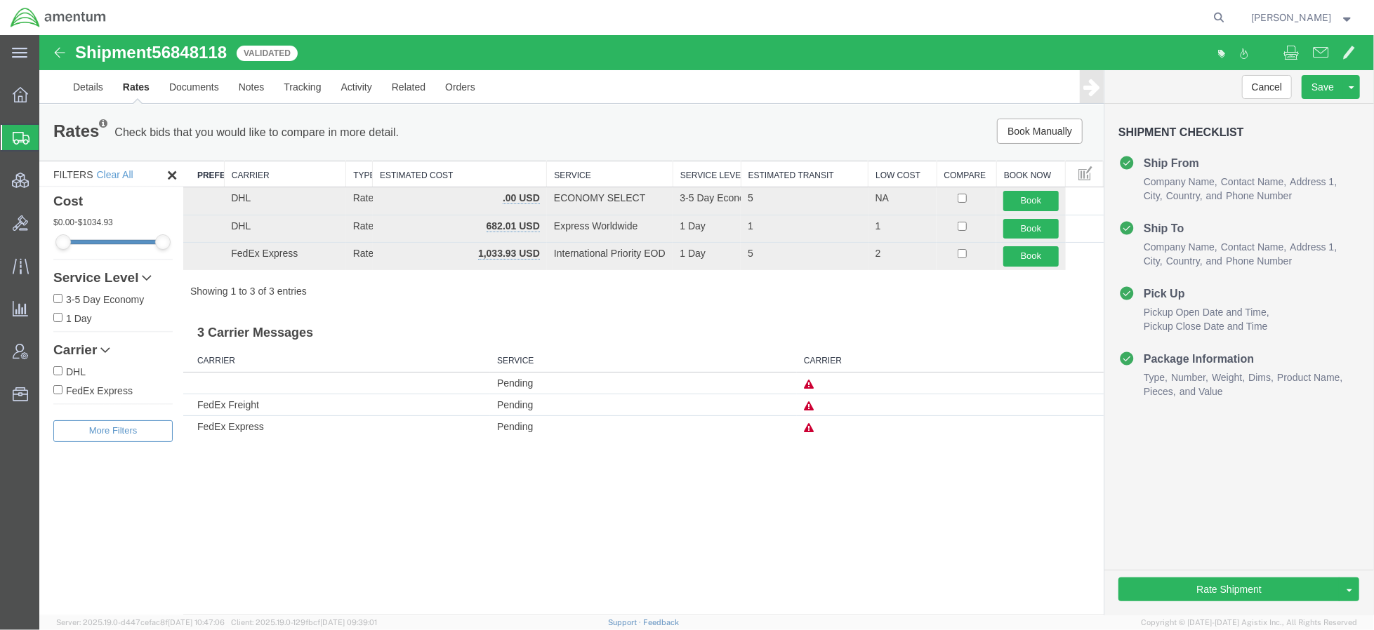
drag, startPoint x: 1333, startPoint y: 558, endPoint x: 1201, endPoint y: 500, distance: 143.6
click at [1333, 559] on div "Cancel Save [GEOGRAPHIC_DATA] Assign To Clone Shipment Save As Template Approve…" at bounding box center [1239, 343] width 270 height 546
click at [477, 251] on body "Shipment 56848118 3 of 3 Validated Details Rates Documents Notes Tracking Activ…" at bounding box center [706, 300] width 1335 height 533
drag, startPoint x: 539, startPoint y: 253, endPoint x: 477, endPoint y: 251, distance: 61.8
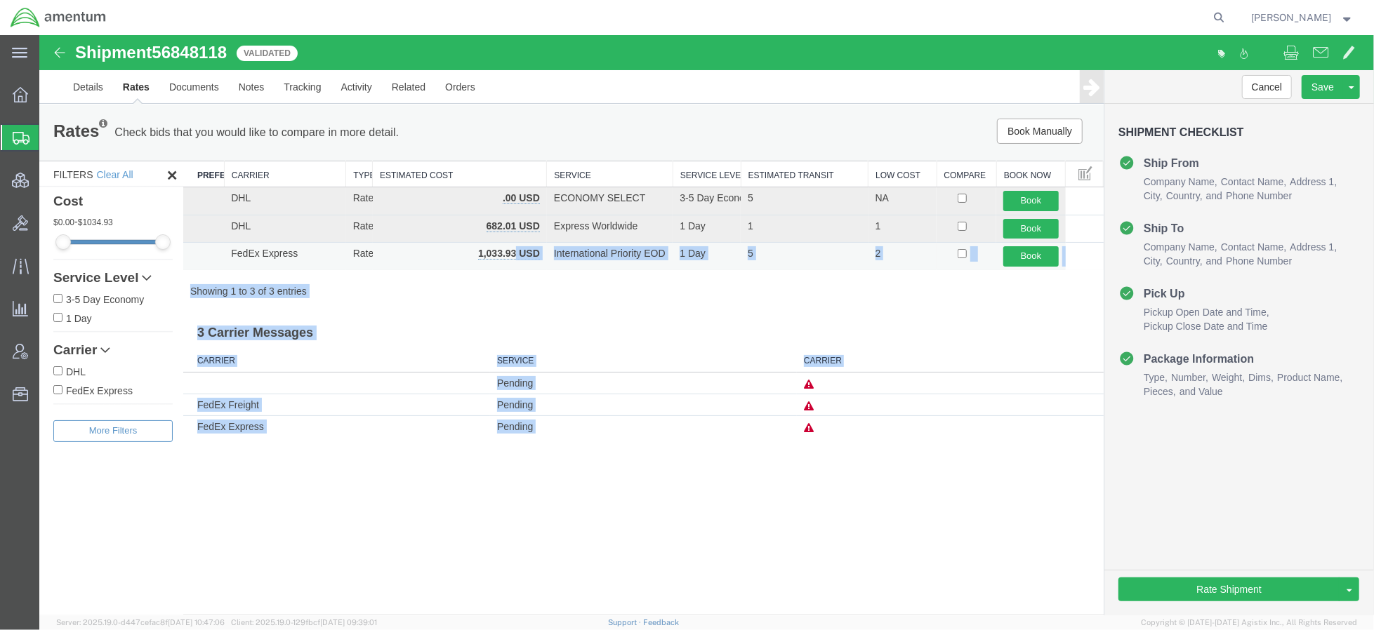
drag, startPoint x: 477, startPoint y: 251, endPoint x: 517, endPoint y: 252, distance: 40.0
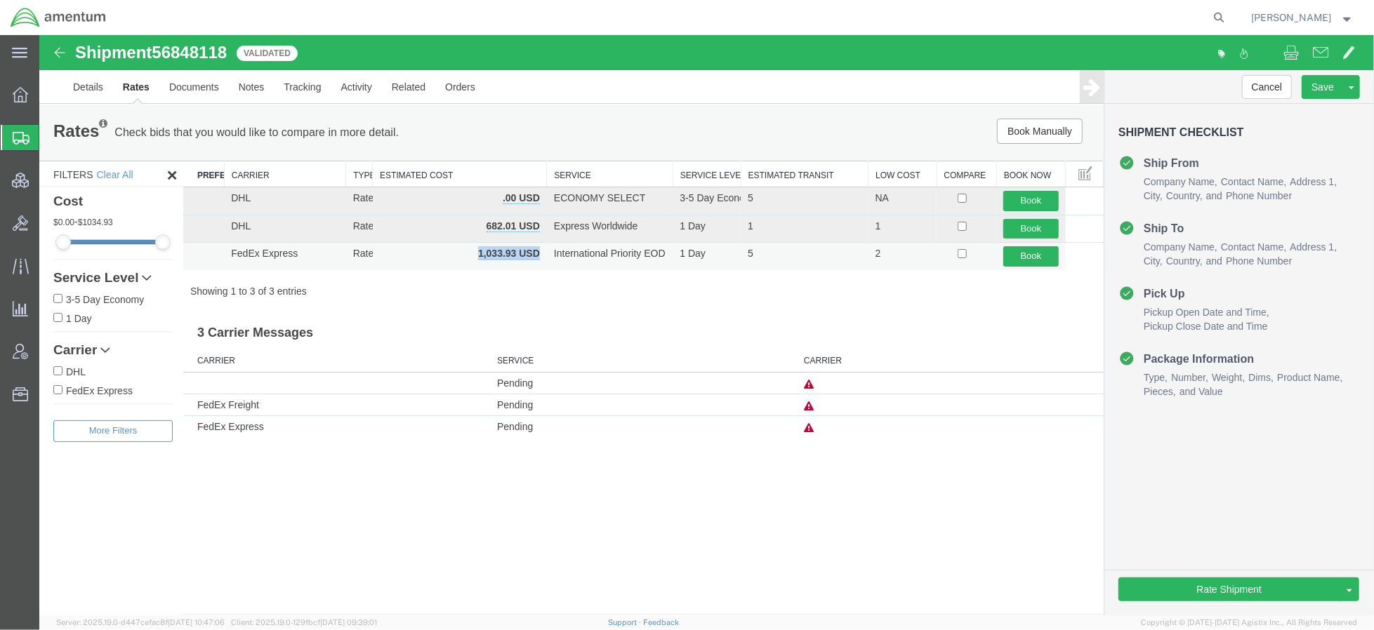
drag, startPoint x: 477, startPoint y: 250, endPoint x: 540, endPoint y: 251, distance: 62.5
click at [540, 251] on td "1,033.93 USD" at bounding box center [459, 255] width 174 height 27
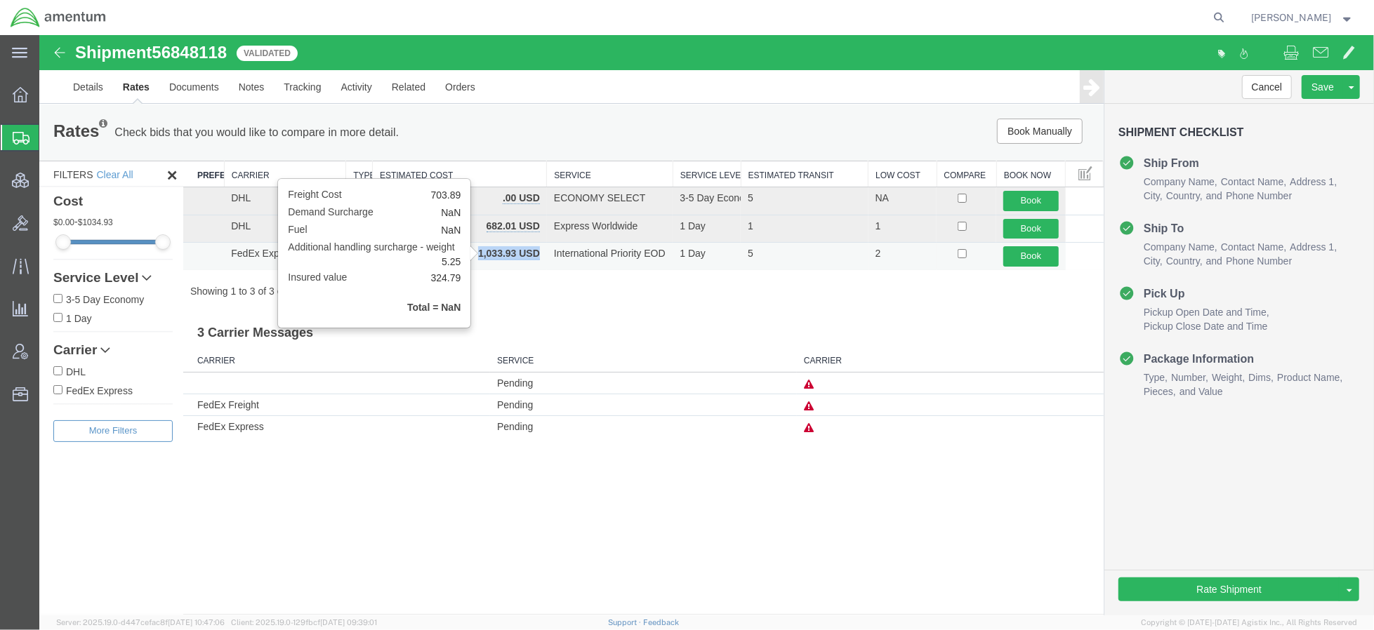
drag, startPoint x: 540, startPoint y: 251, endPoint x: 478, endPoint y: 253, distance: 61.8
click at [478, 253] on td "1,033.93 USD" at bounding box center [459, 255] width 174 height 27
copy b "1,033.93 USD"
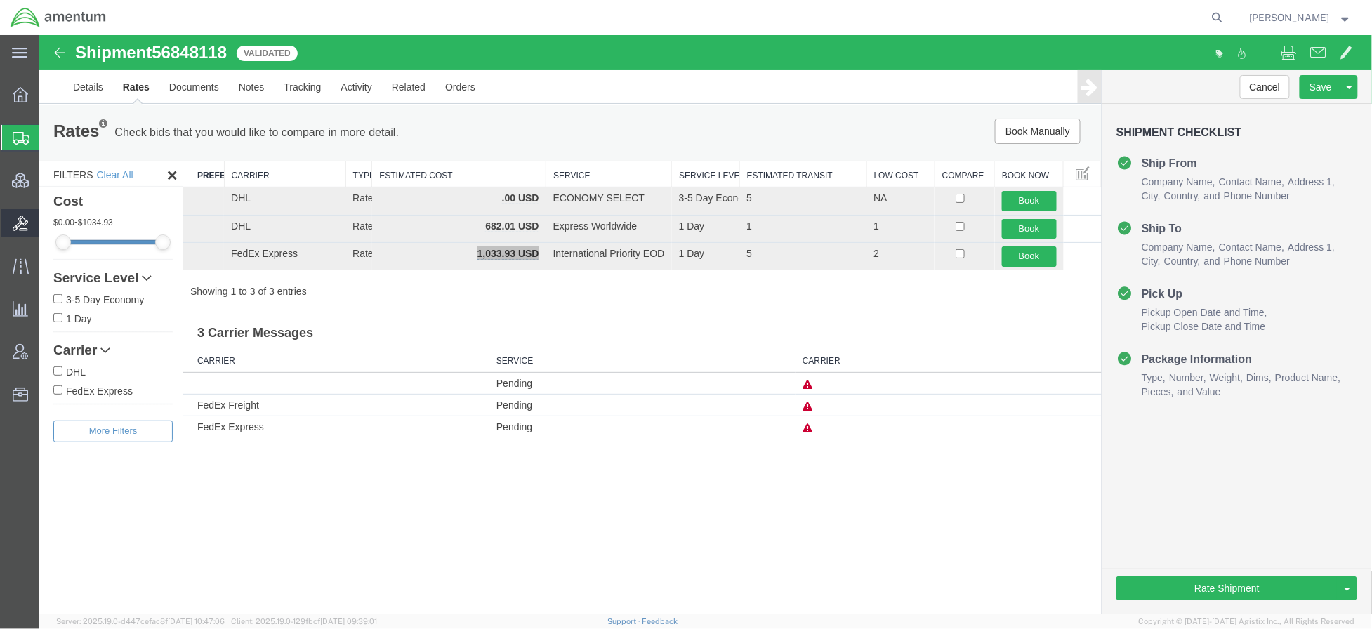
drag, startPoint x: 57, startPoint y: 220, endPoint x: 10, endPoint y: 230, distance: 48.2
click at [48, 220] on span "Bids" at bounding box center [44, 223] width 10 height 28
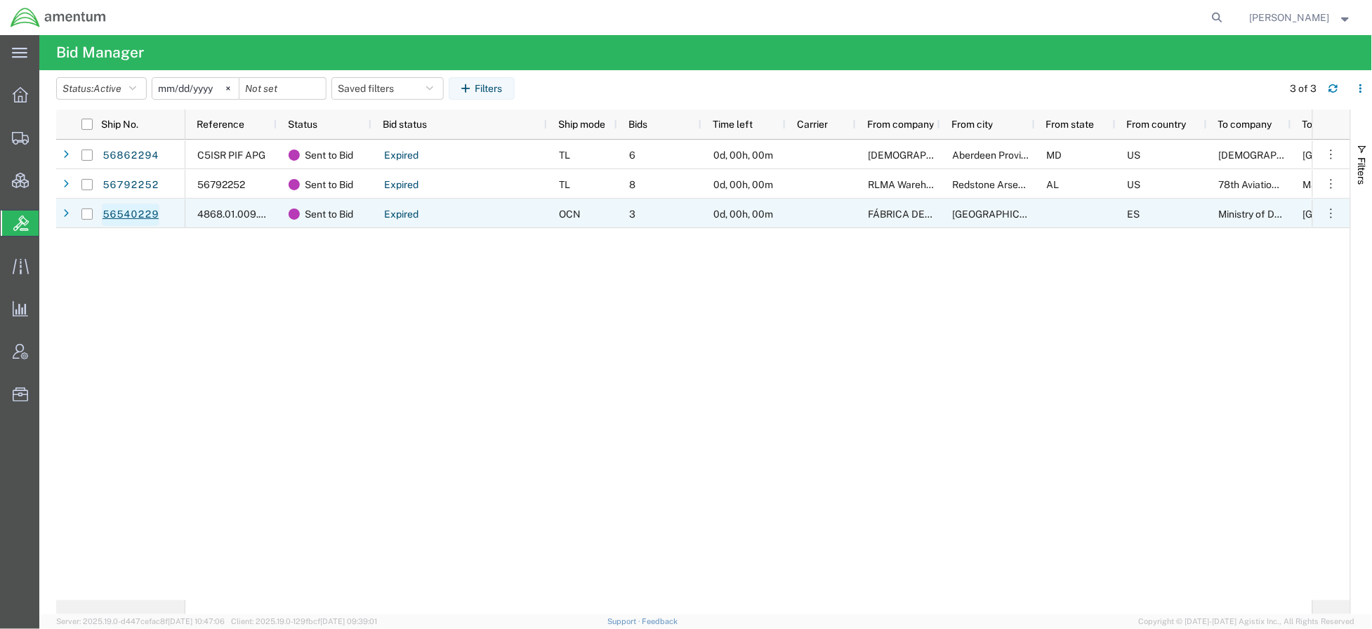
click at [146, 216] on link "56540229" at bounding box center [131, 215] width 58 height 22
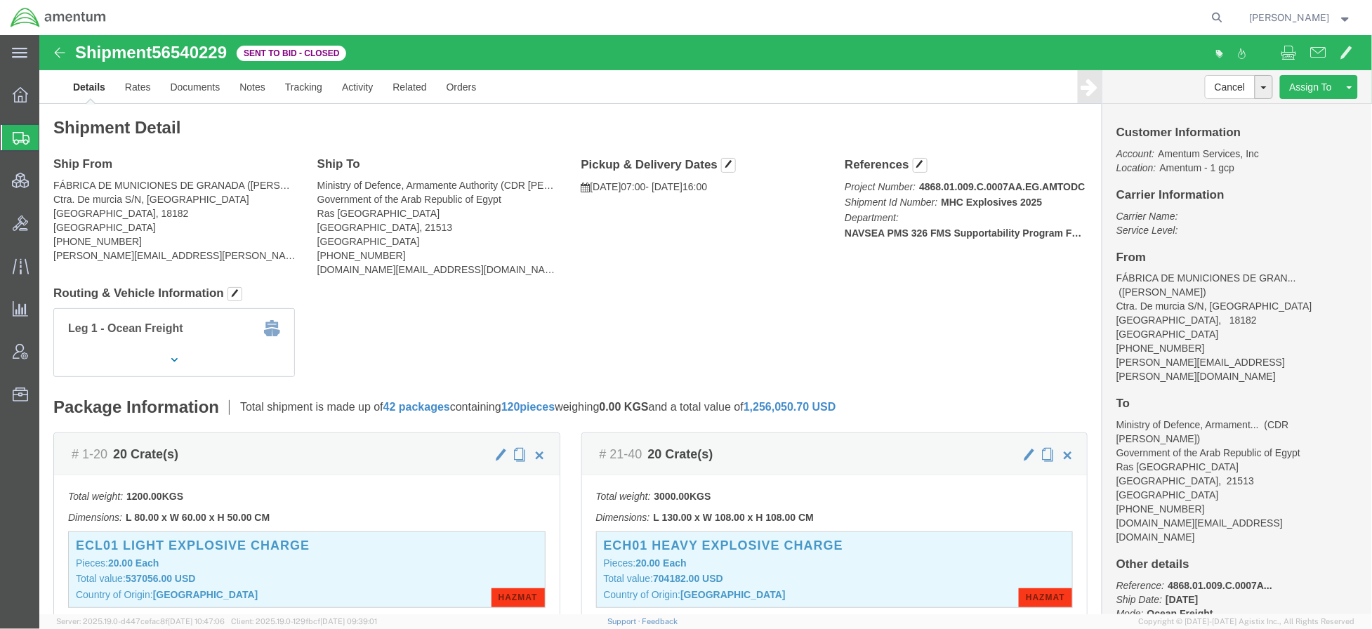
click div "Ship From FÁBRICA DE MUNICIONES DE [GEOGRAPHIC_DATA] ([PERSON_NAME]) Ctra. De m…"
click b "NAVSEA PMS 326 FMS Supportability Program Follow-On Technical Support (FOTS)"
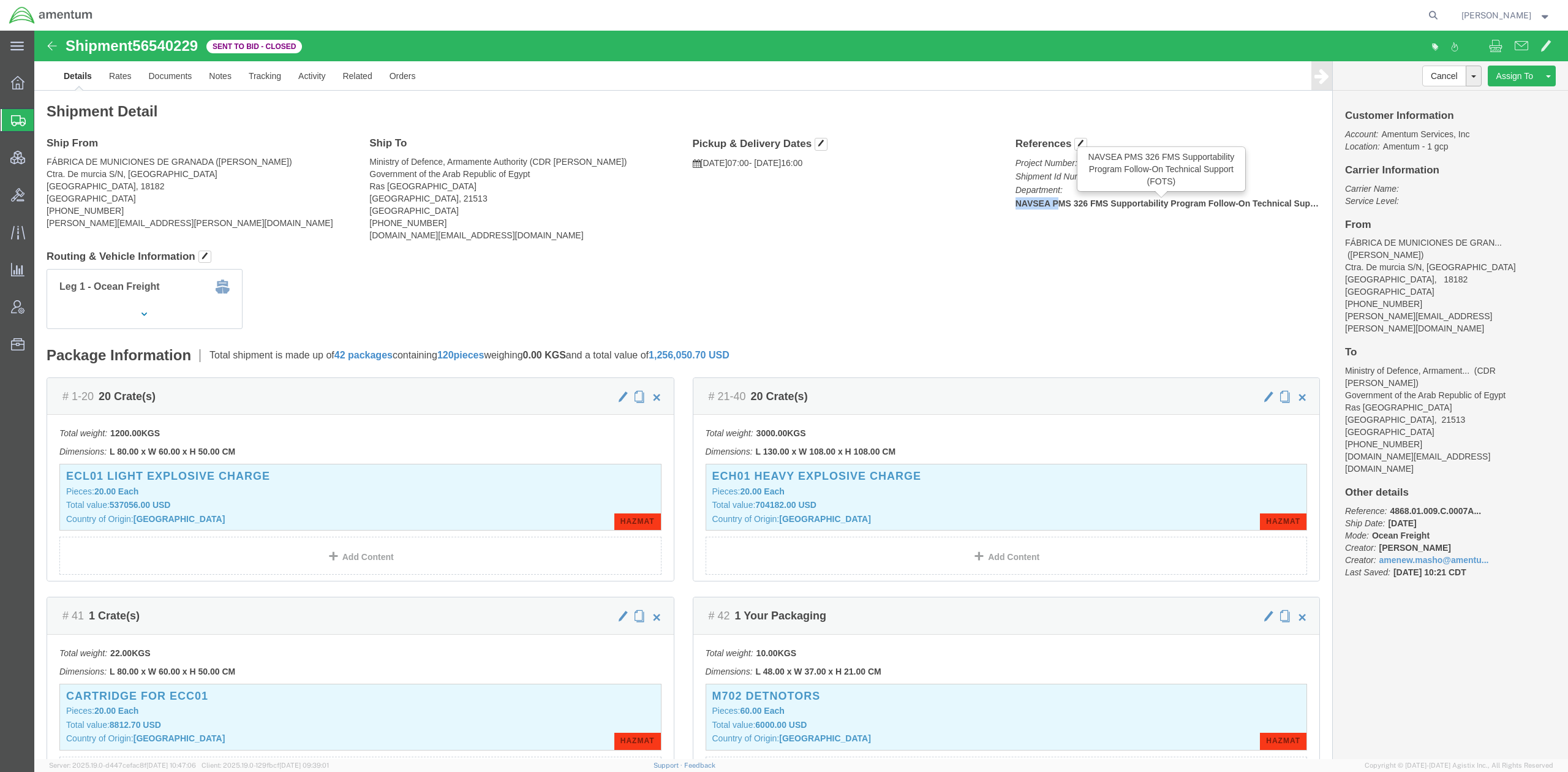
drag, startPoint x: 1256, startPoint y: 175, endPoint x: 1016, endPoint y: 176, distance: 240.0
click b "NAVSEA PMS 326 FMS Supportability Program Follow-On Technical Support (FOTS)"
click div "Ship From FÁBRICA DE MUNICIONES DE [GEOGRAPHIC_DATA] ([PERSON_NAME]) Ctra. De m…"
click div "References Project Number: 4868.01.009.C.0007AA.EG.AMTODC Shipment Id Number: M…"
click link "Documents"
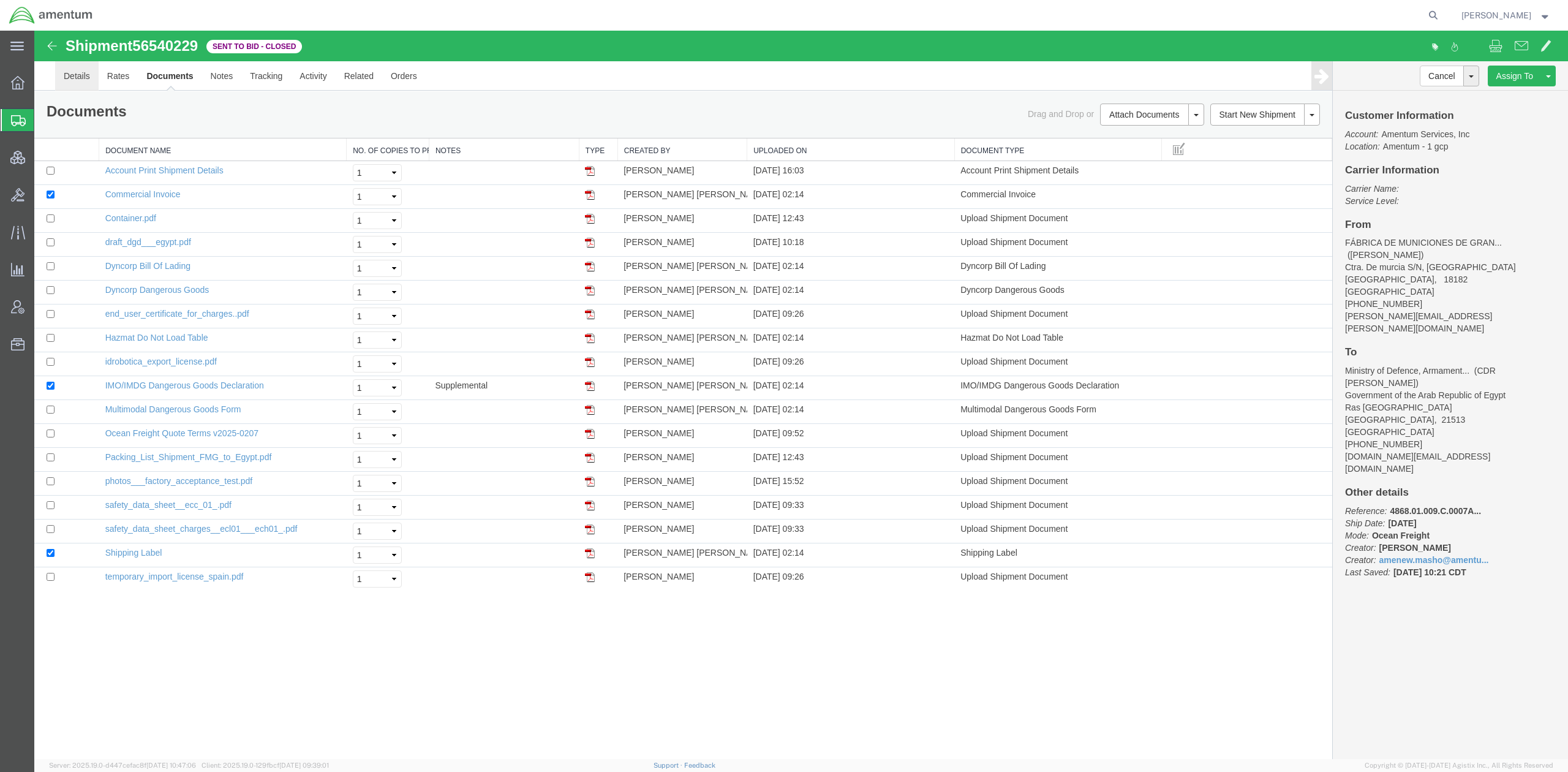
click at [88, 79] on link "Details" at bounding box center [77, 76] width 44 height 30
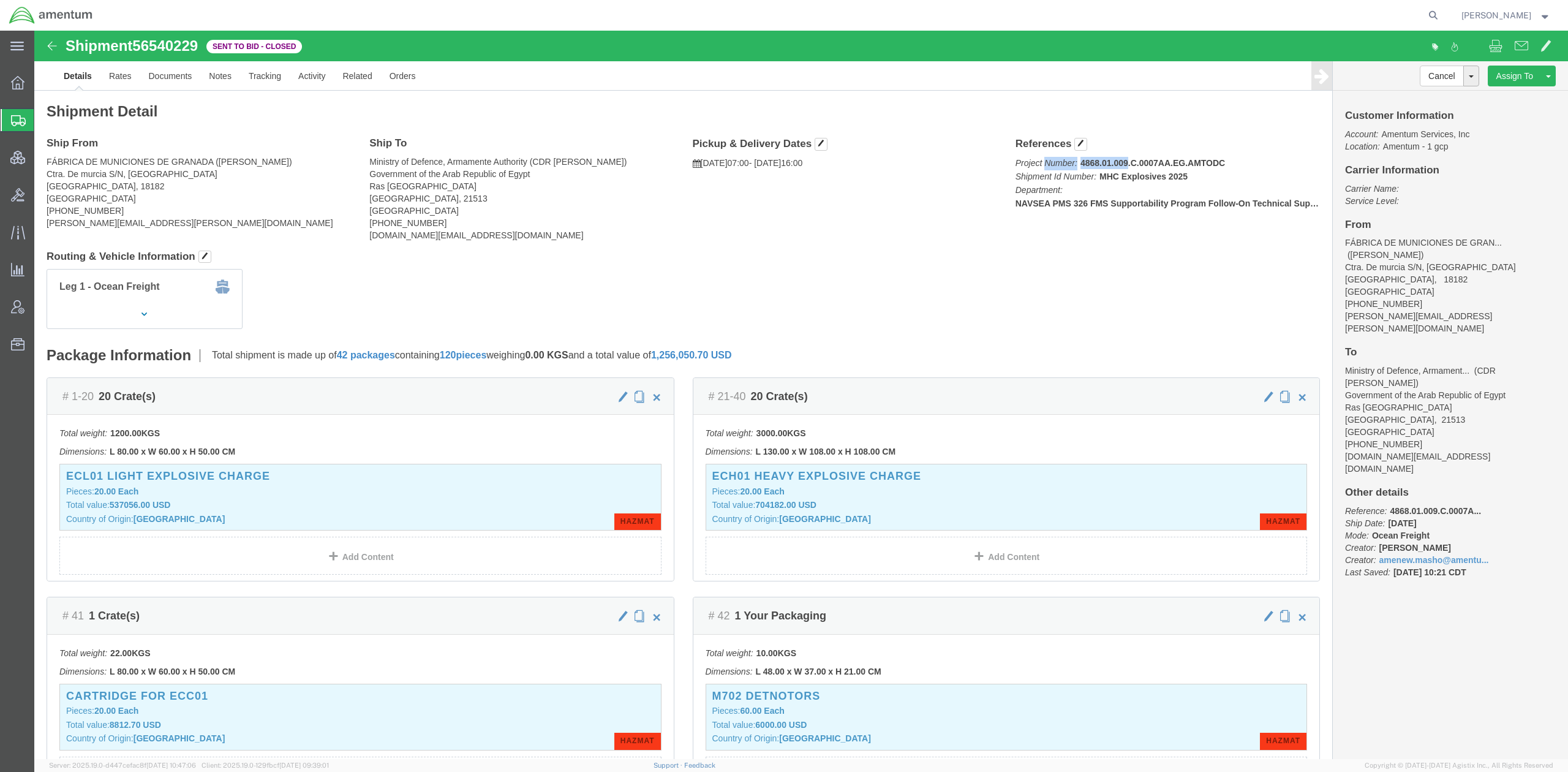
drag, startPoint x: 1089, startPoint y: 133, endPoint x: 1006, endPoint y: 133, distance: 83.0
click span "Project Number: 4868.01.009.C.0007AA.EG.AMTODC"
drag, startPoint x: 1091, startPoint y: 133, endPoint x: 1040, endPoint y: 133, distance: 51.0
click b "4868.01.009.C.0007AA.EG.AMTODC"
copy b "4868.01.009."
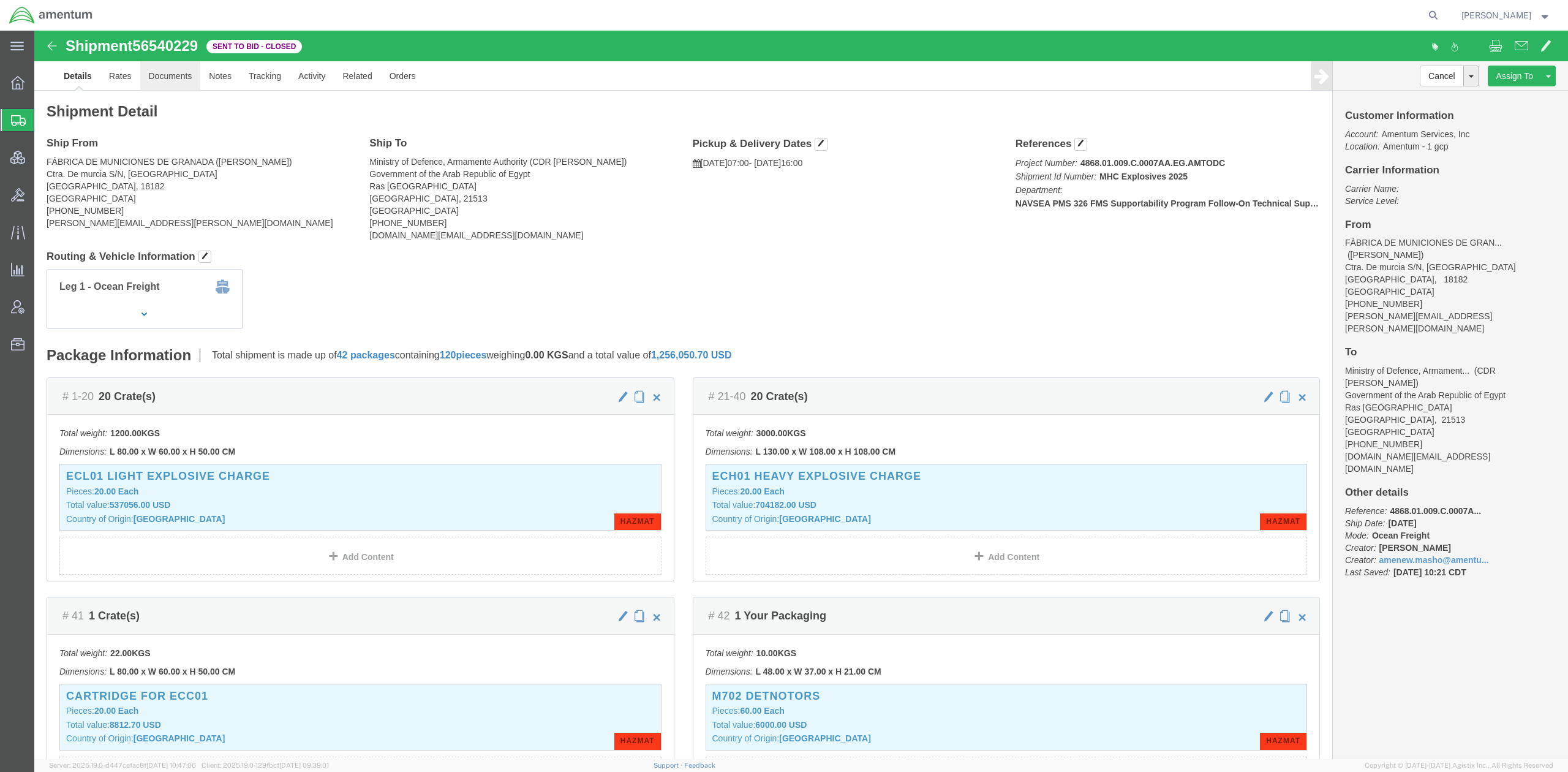
click link "Documents"
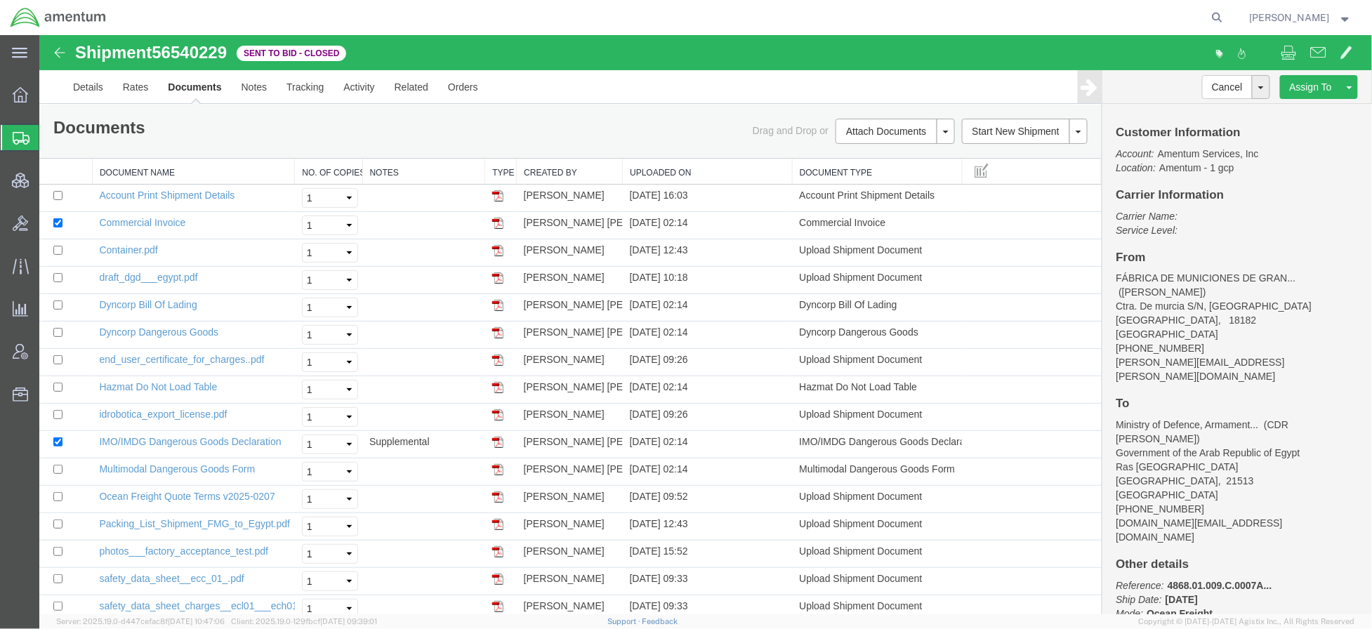
click at [50, 136] on span "Shipments" at bounding box center [44, 138] width 11 height 28
